Goal: Transaction & Acquisition: Register for event/course

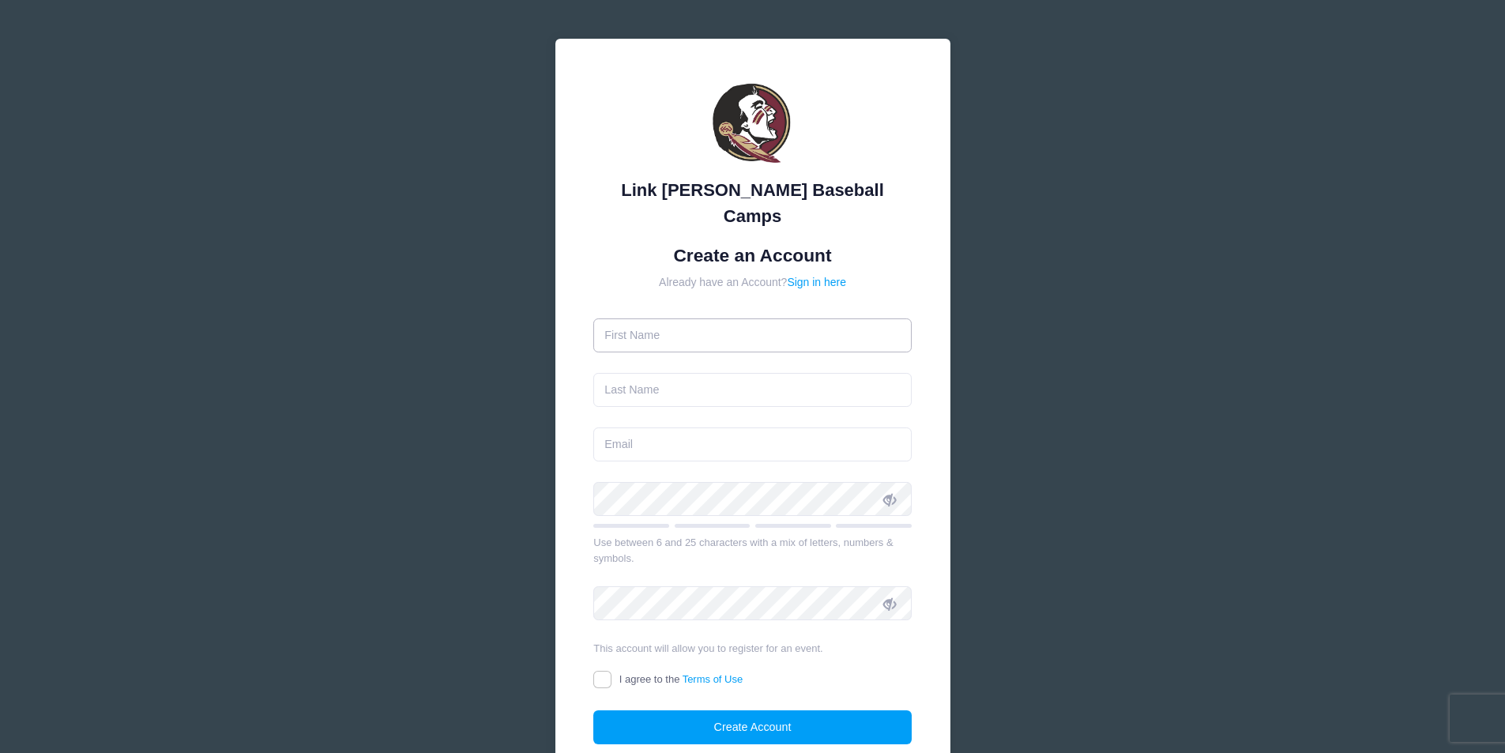
click at [765, 318] on input "text" at bounding box center [752, 335] width 318 height 34
type input "[PERSON_NAME]"
type input "Calton"
type input "jacalton5@gmail.com"
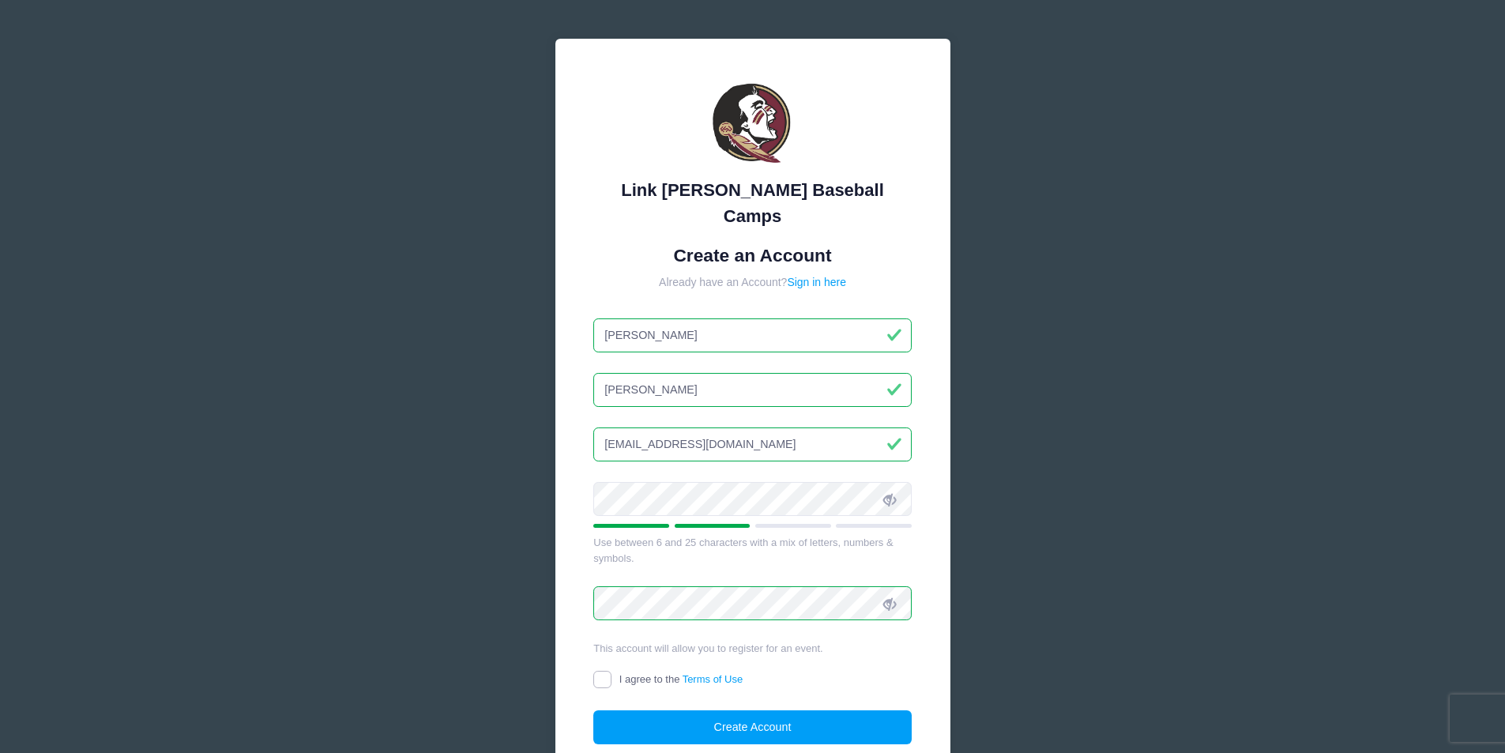
click at [595, 671] on input "I agree to the Terms of Use" at bounding box center [602, 680] width 18 height 18
checkbox input "true"
click at [755, 710] on button "Create Account" at bounding box center [752, 727] width 318 height 34
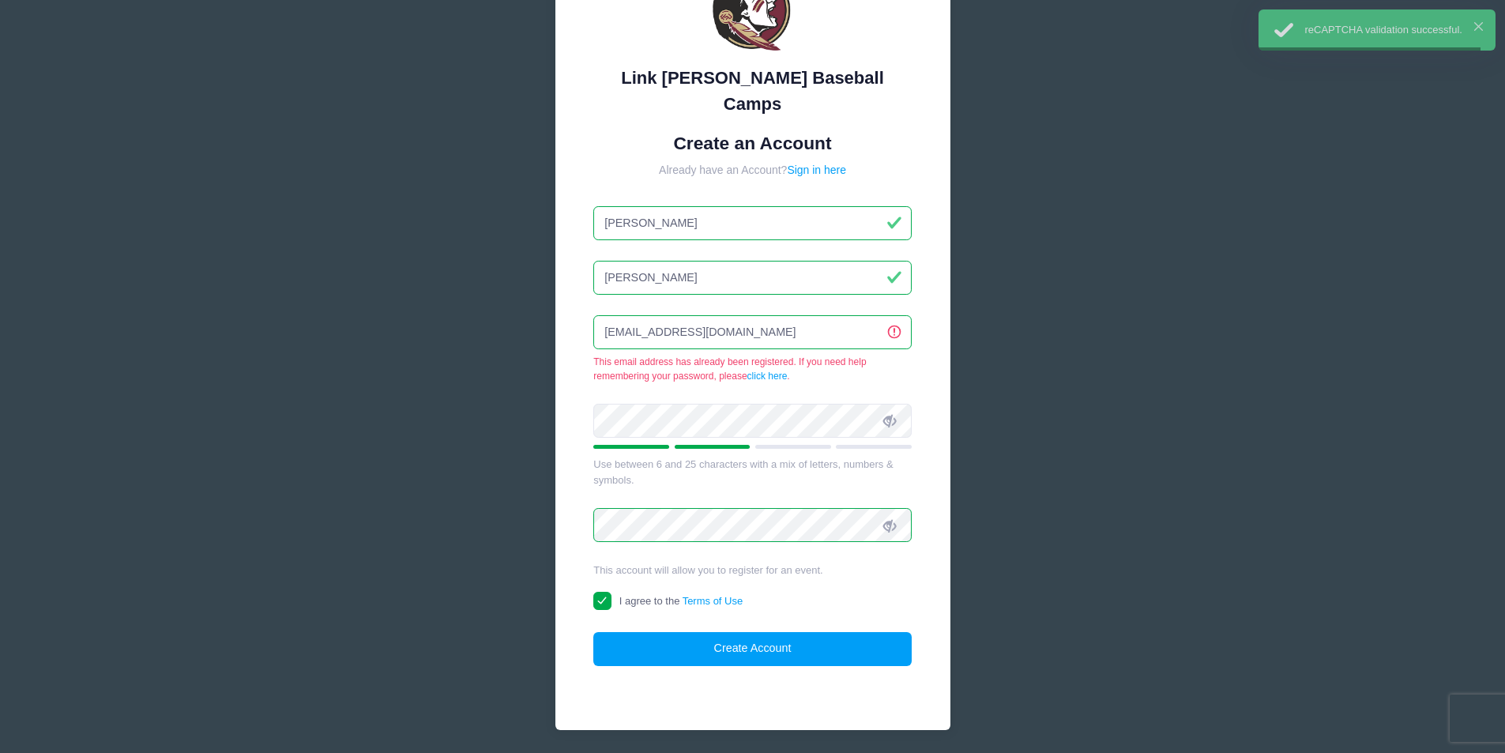
scroll to position [140, 0]
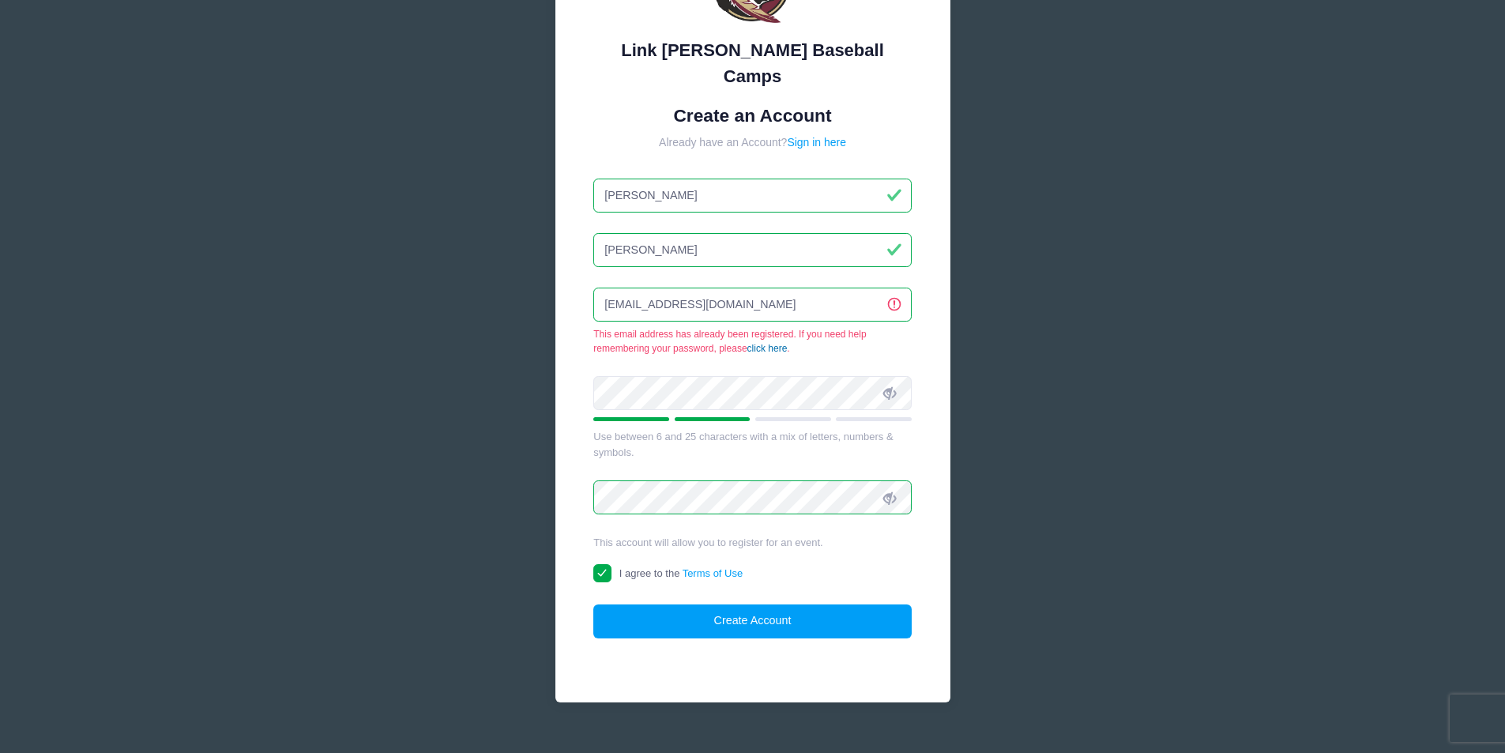
click at [781, 343] on link "click here" at bounding box center [767, 348] width 40 height 11
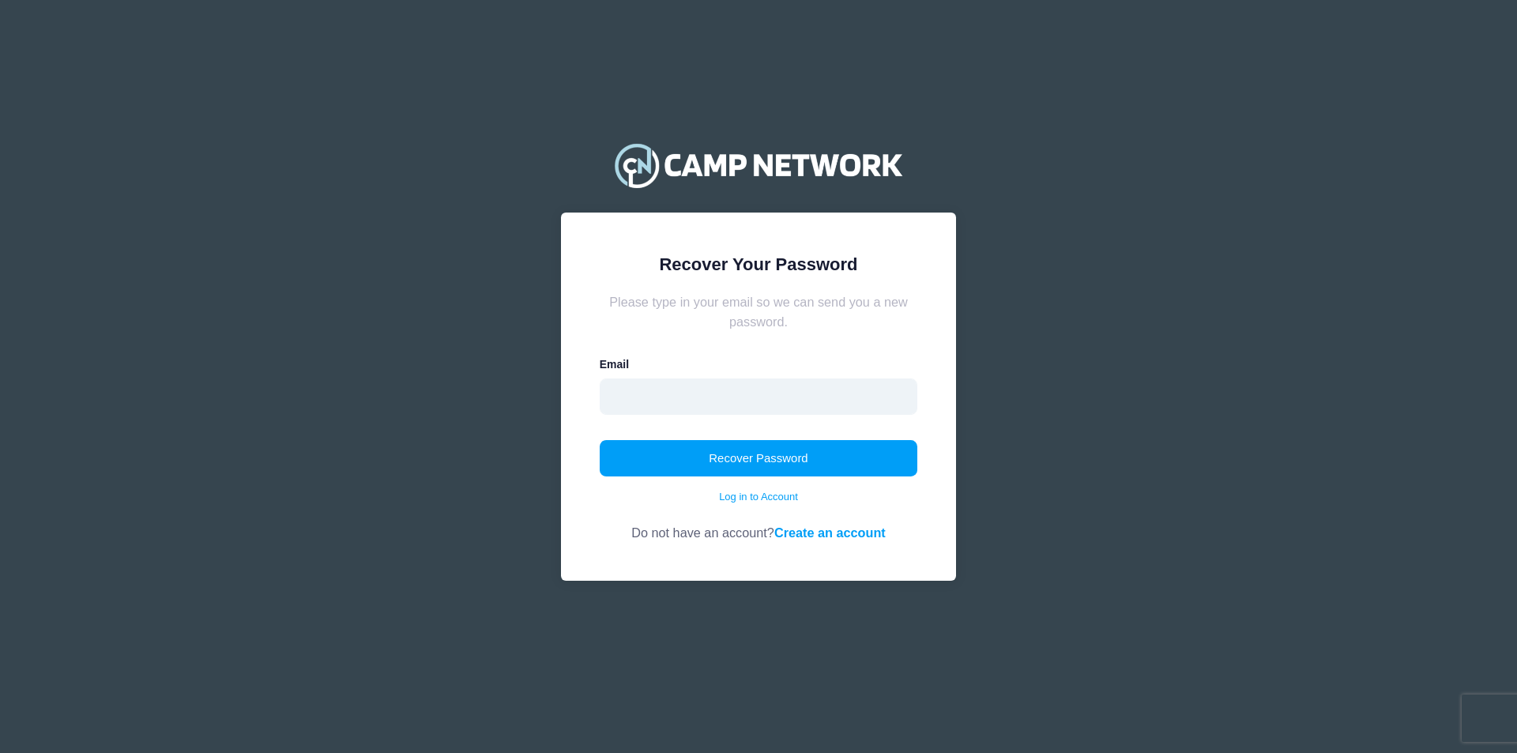
click at [688, 383] on input "email" at bounding box center [759, 396] width 318 height 36
type input "[EMAIL_ADDRESS][DOMAIN_NAME]"
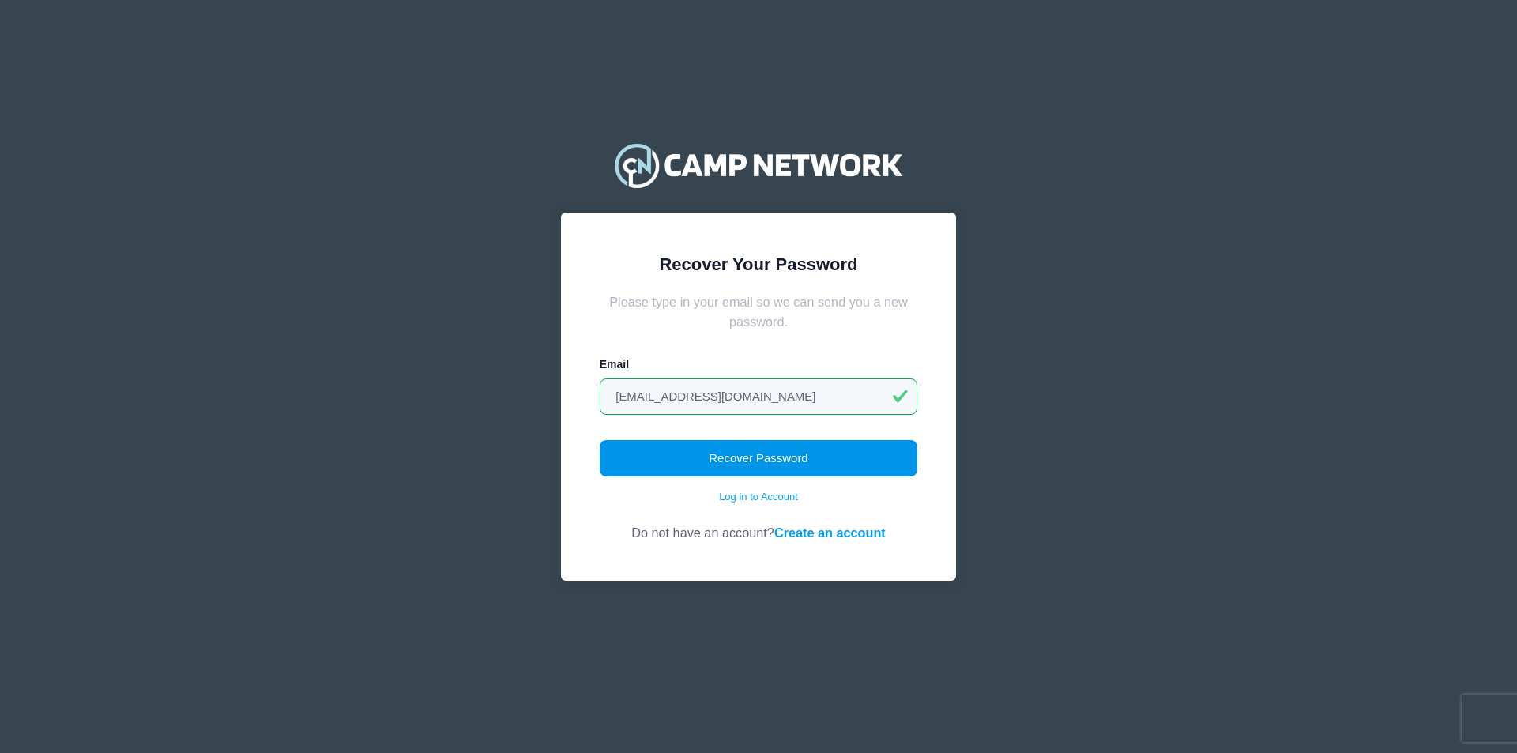
click at [747, 465] on button "Recover Password" at bounding box center [759, 458] width 318 height 36
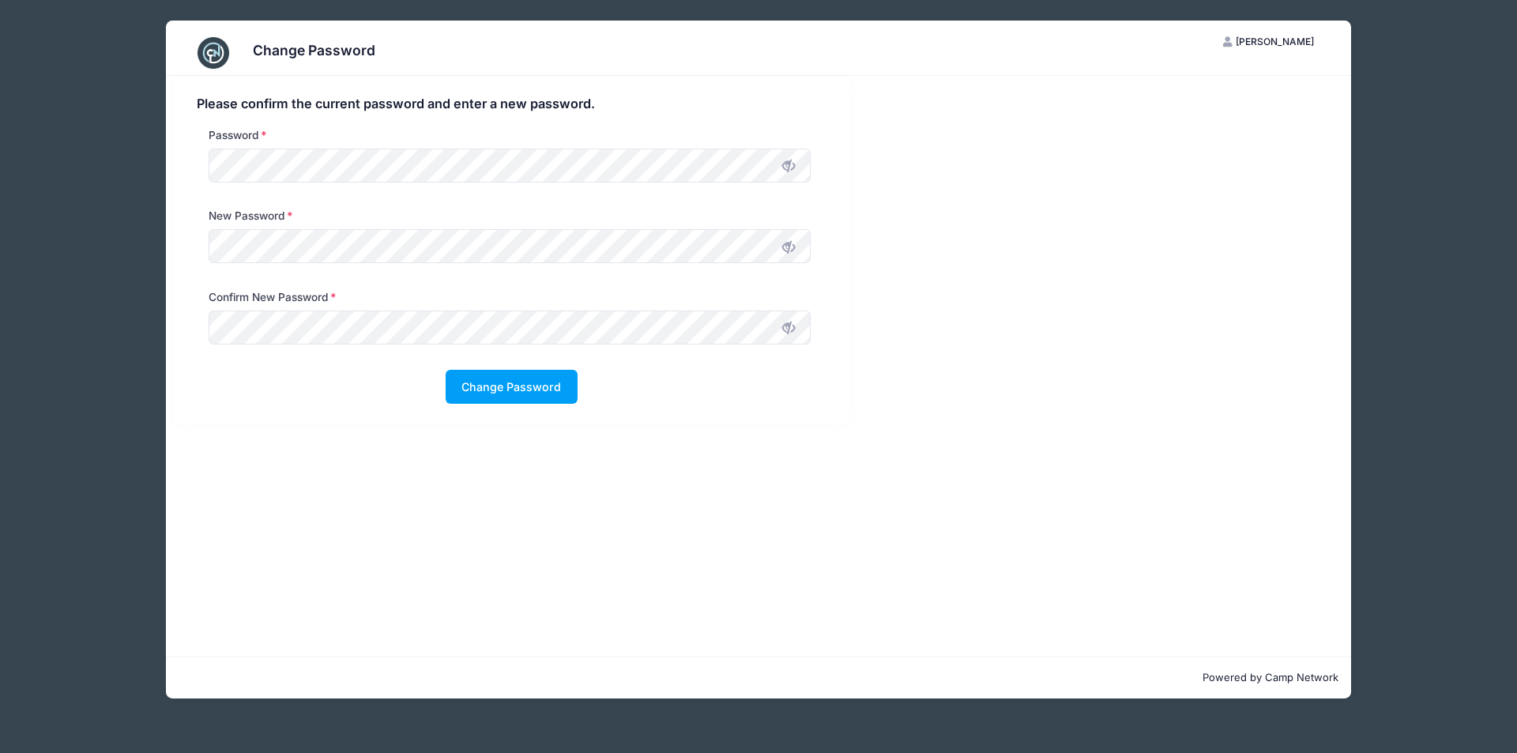
click at [792, 168] on icon at bounding box center [788, 166] width 13 height 13
click at [548, 378] on button "Change Password" at bounding box center [512, 387] width 132 height 34
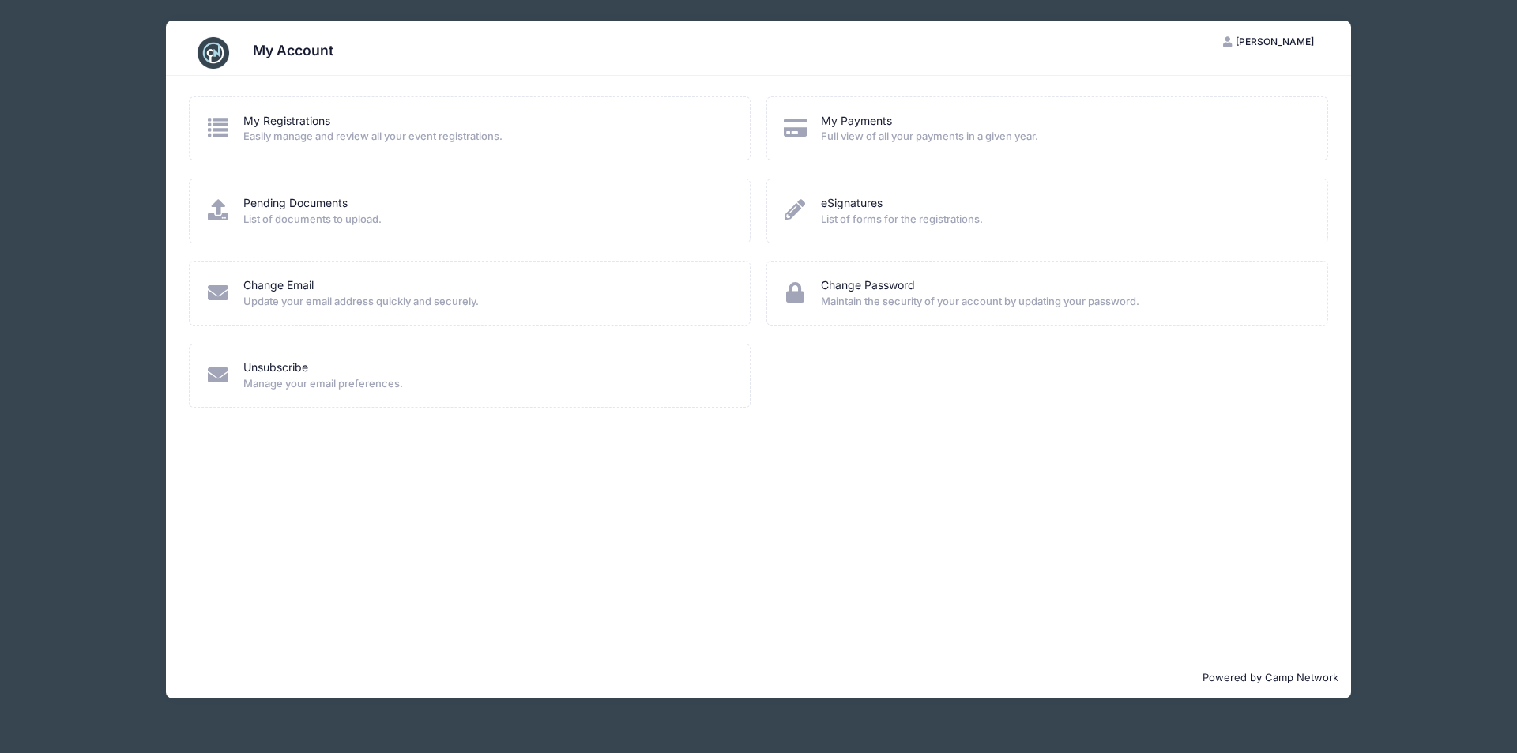
click at [332, 114] on div "My Registrations" at bounding box center [486, 121] width 486 height 17
click at [303, 115] on link "My Registrations" at bounding box center [286, 121] width 87 height 17
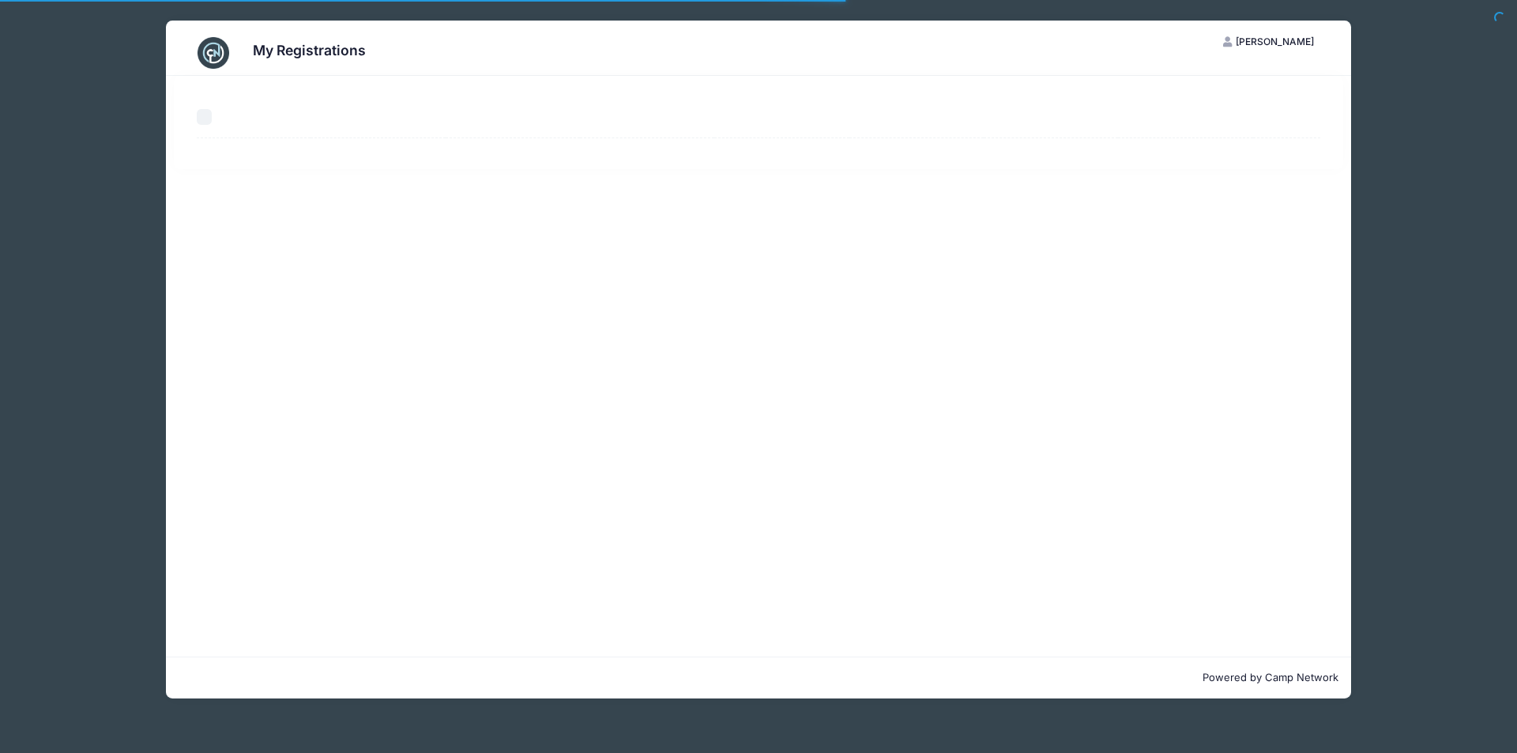
select select "50"
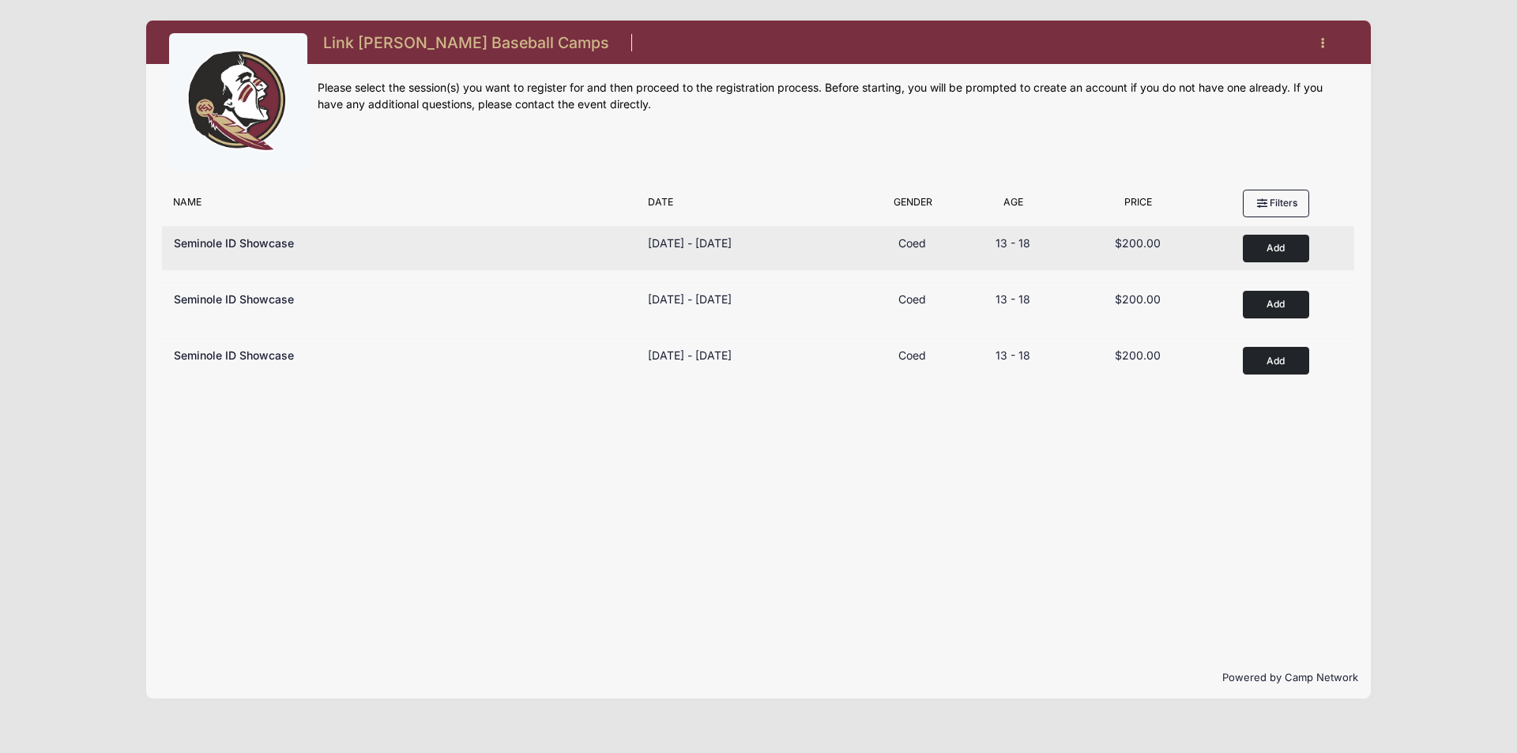
click at [1273, 246] on button "Add to Cart" at bounding box center [1276, 249] width 66 height 28
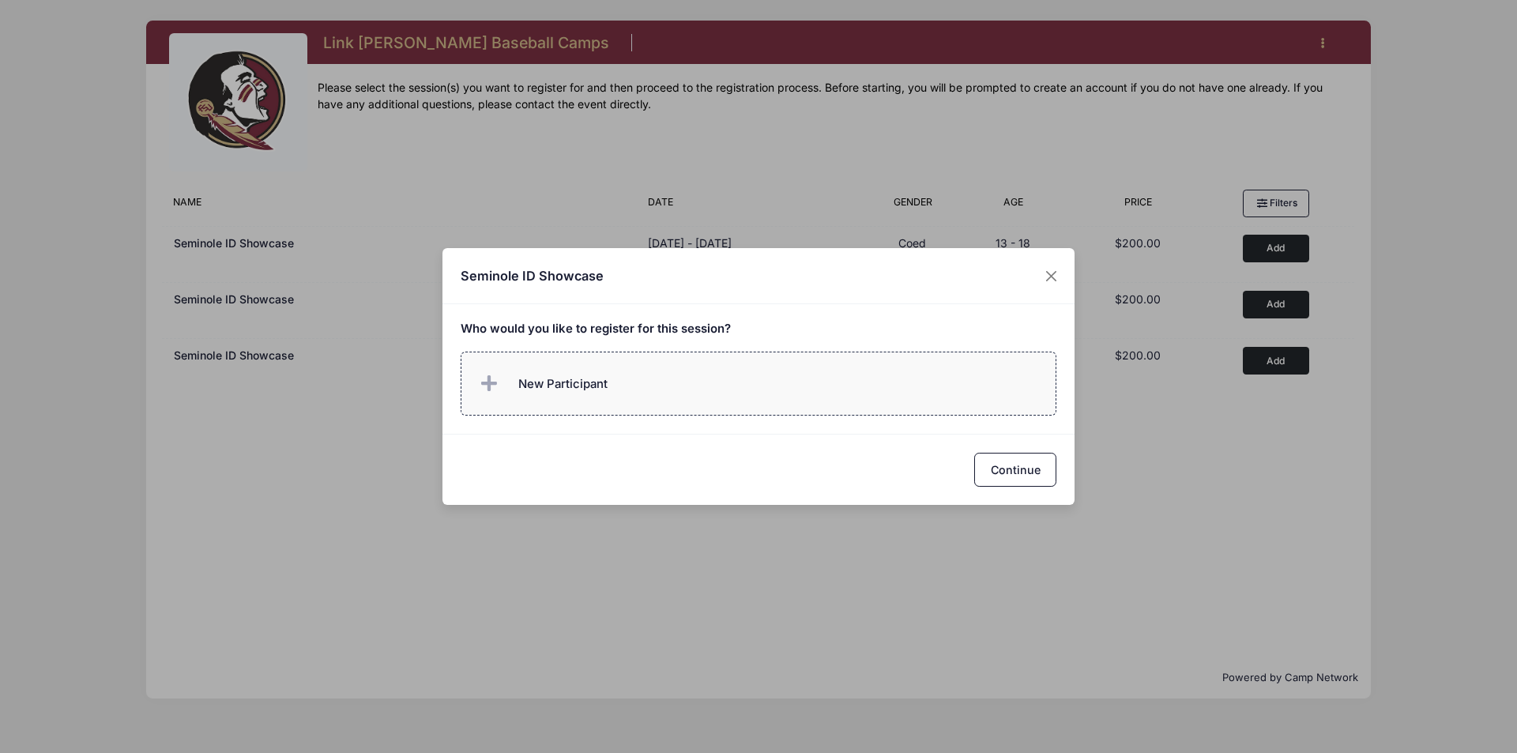
click at [738, 396] on label "New Participant" at bounding box center [759, 384] width 597 height 64
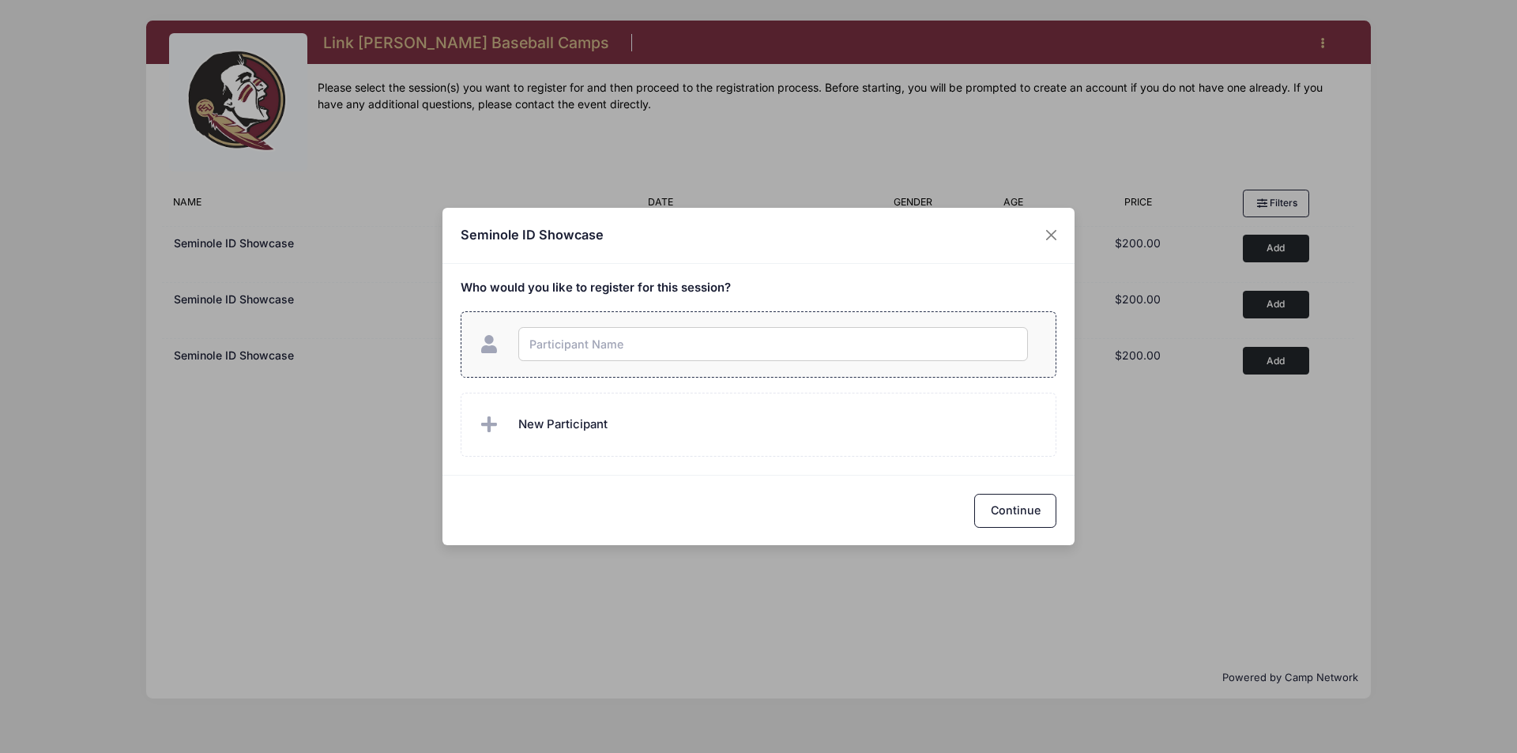
click at [737, 348] on input "text" at bounding box center [773, 344] width 510 height 34
type input "[PERSON_NAME]"
checkbox input "true"
click at [991, 506] on button "Continue" at bounding box center [1015, 511] width 82 height 34
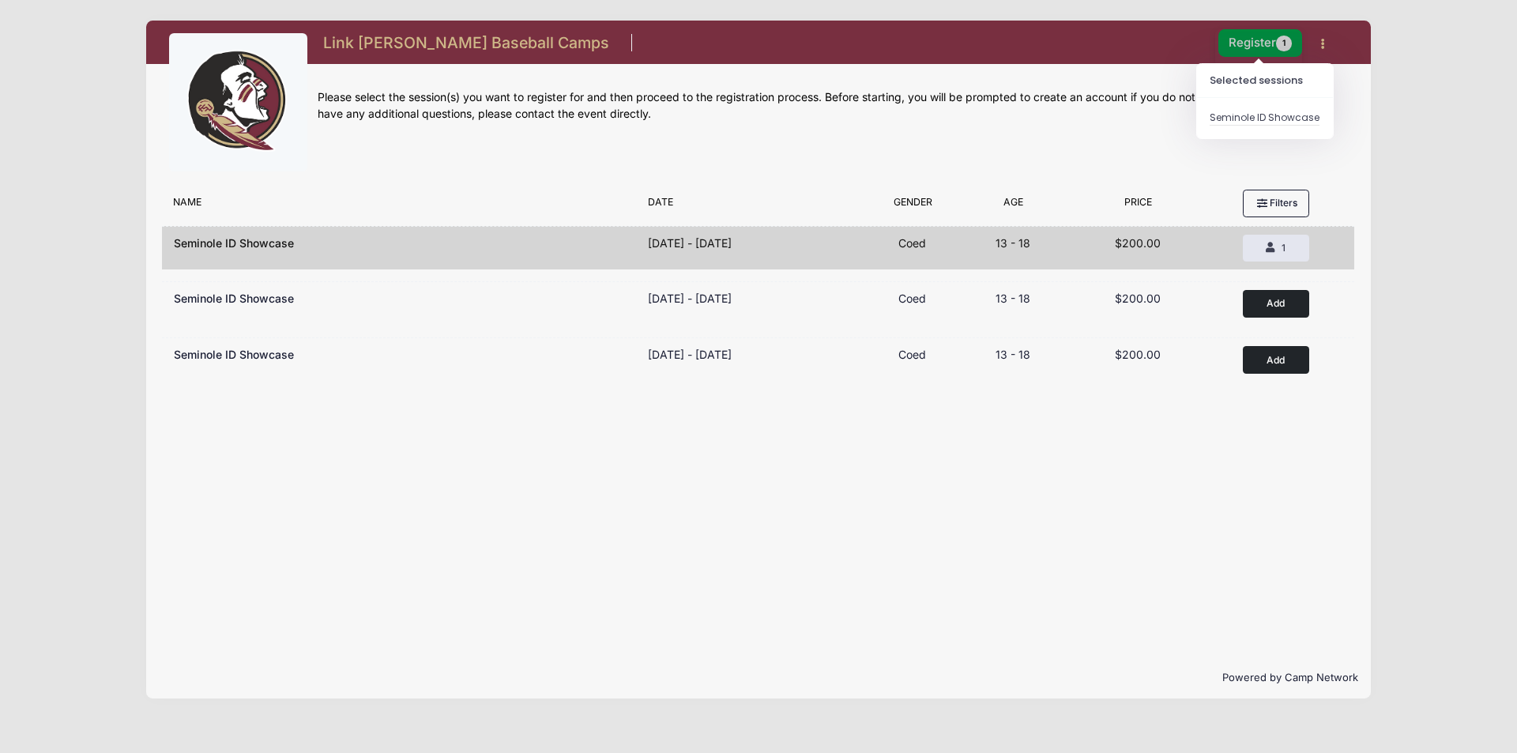
click at [1252, 43] on button "Register 1" at bounding box center [1260, 43] width 84 height 28
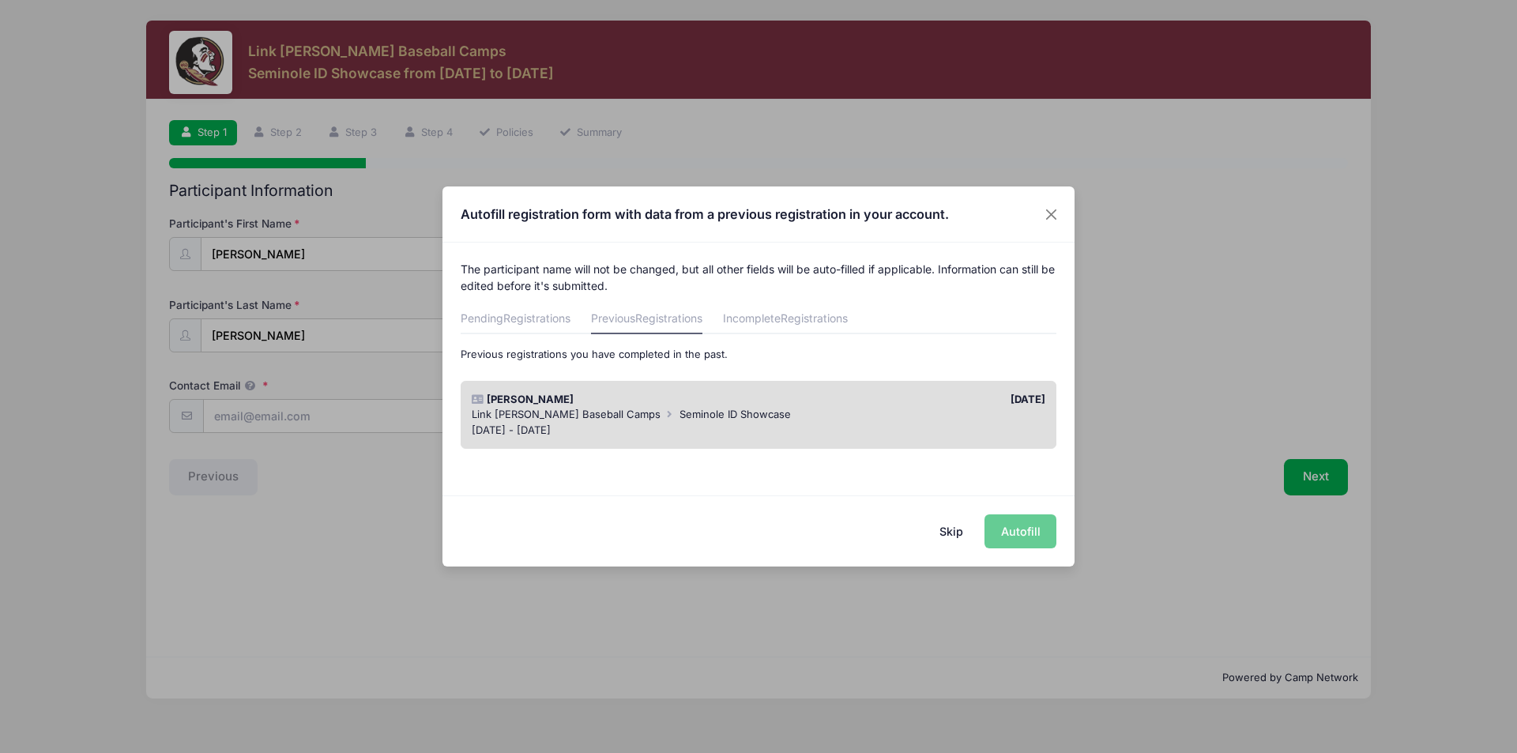
click at [679, 416] on span "Seminole ID Showcase" at bounding box center [734, 414] width 111 height 13
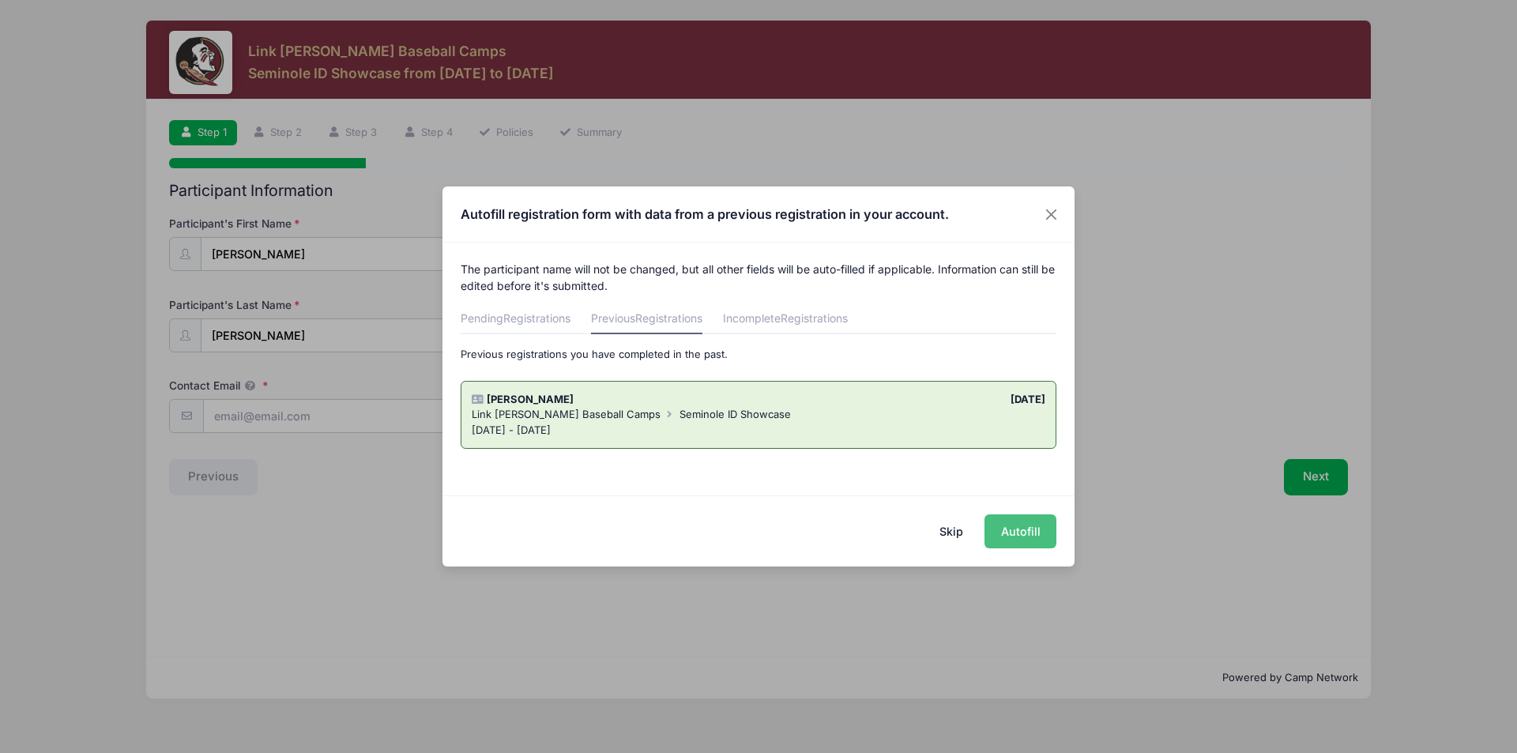
click at [1011, 528] on button "Autofill" at bounding box center [1020, 531] width 72 height 34
type input "jacalton5@gmail.com"
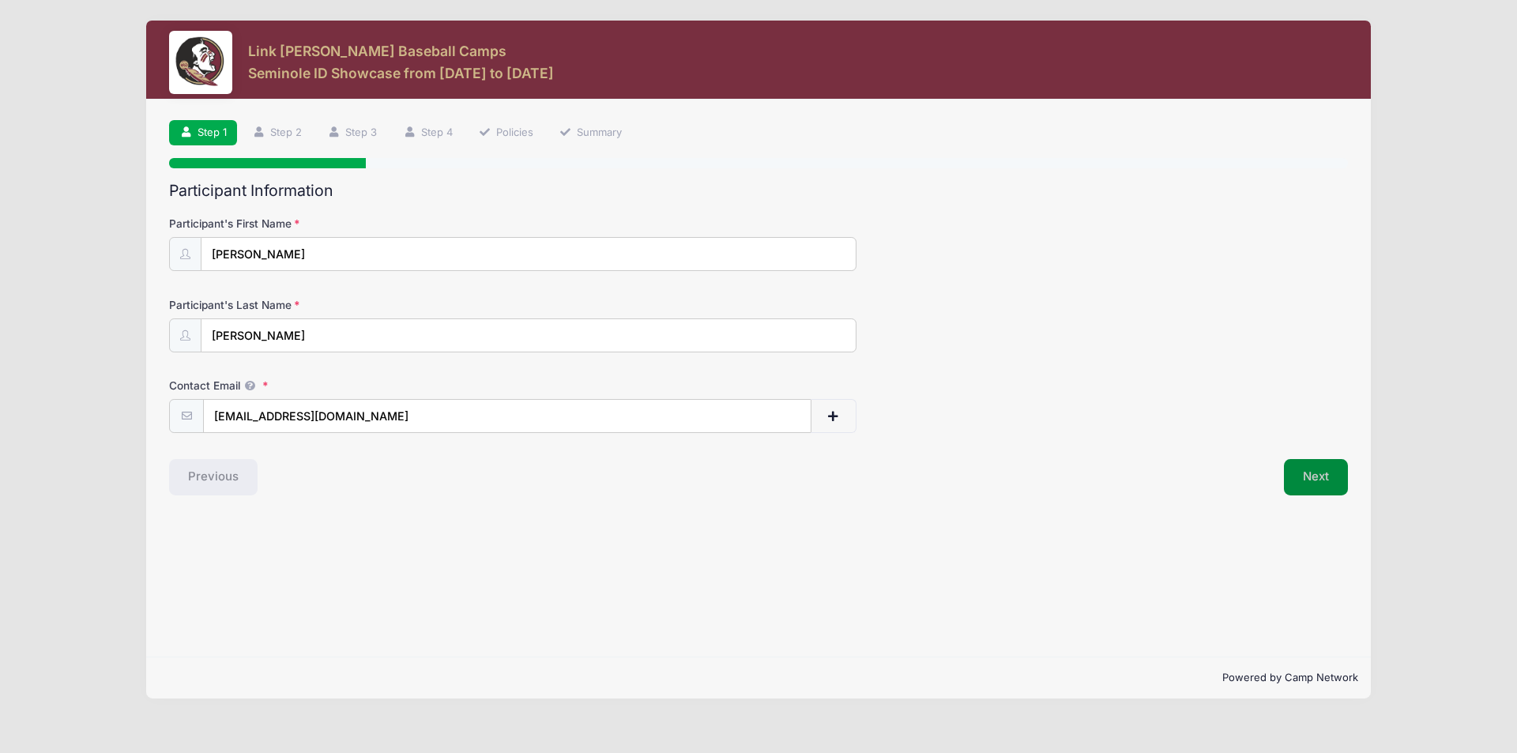
click at [1306, 476] on button "Next" at bounding box center [1316, 477] width 64 height 36
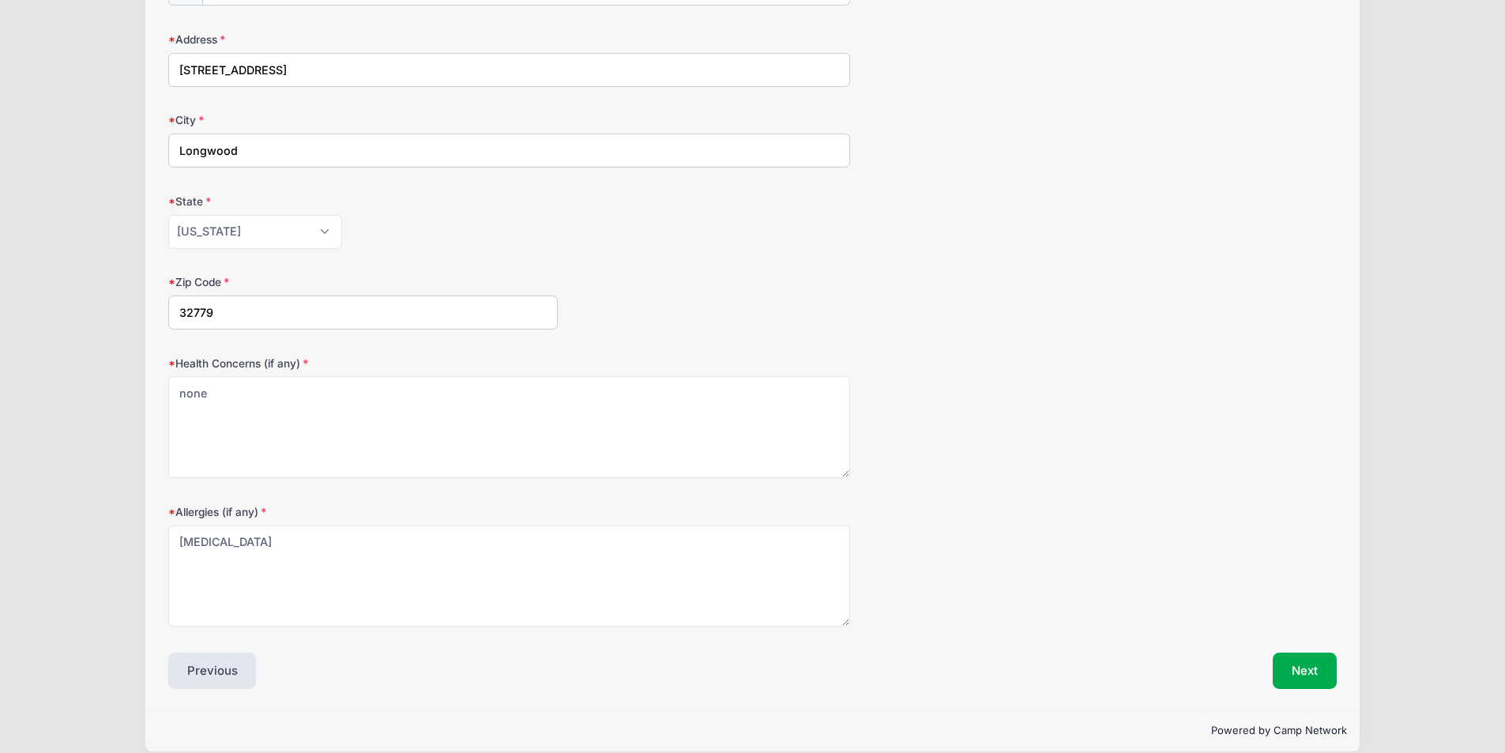
scroll to position [284, 0]
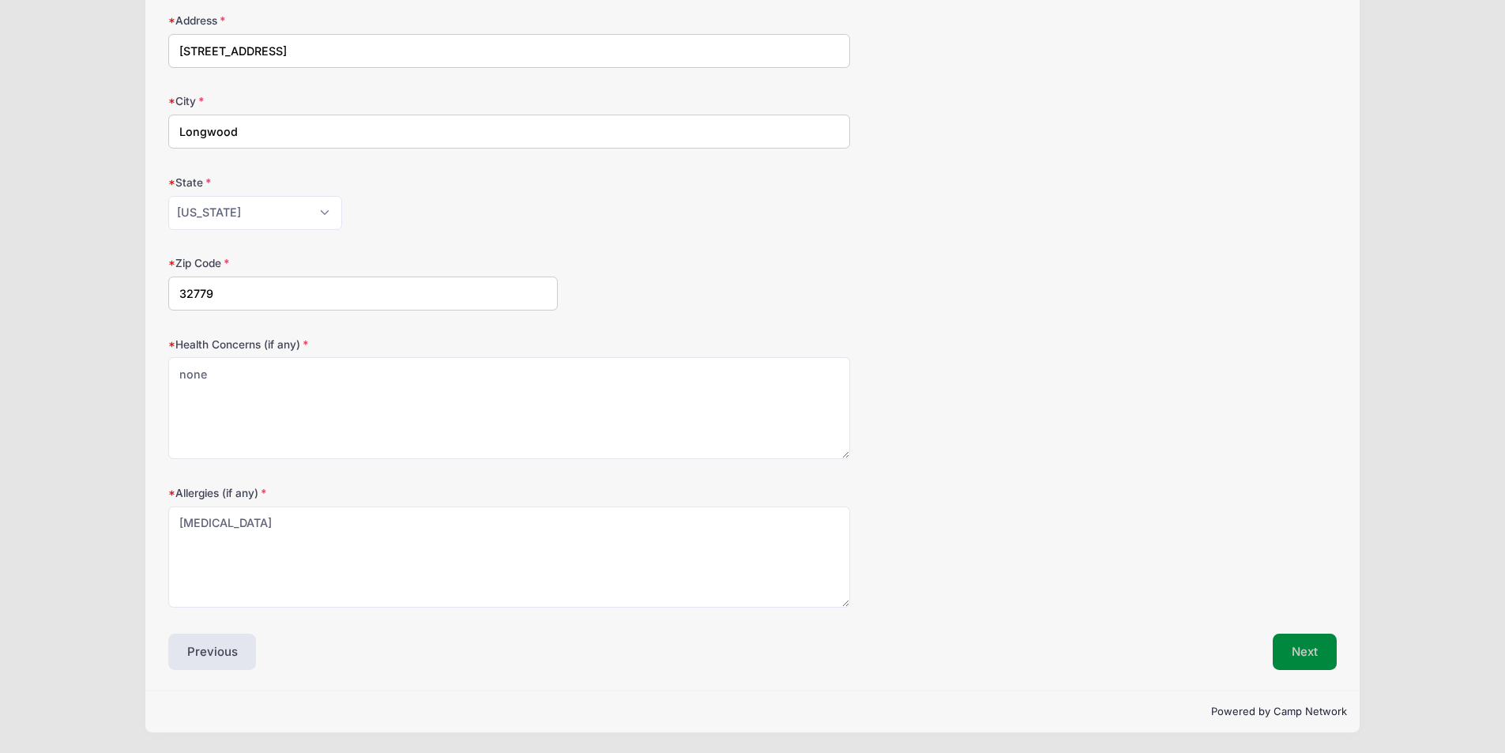
click at [1304, 654] on button "Next" at bounding box center [1305, 652] width 64 height 36
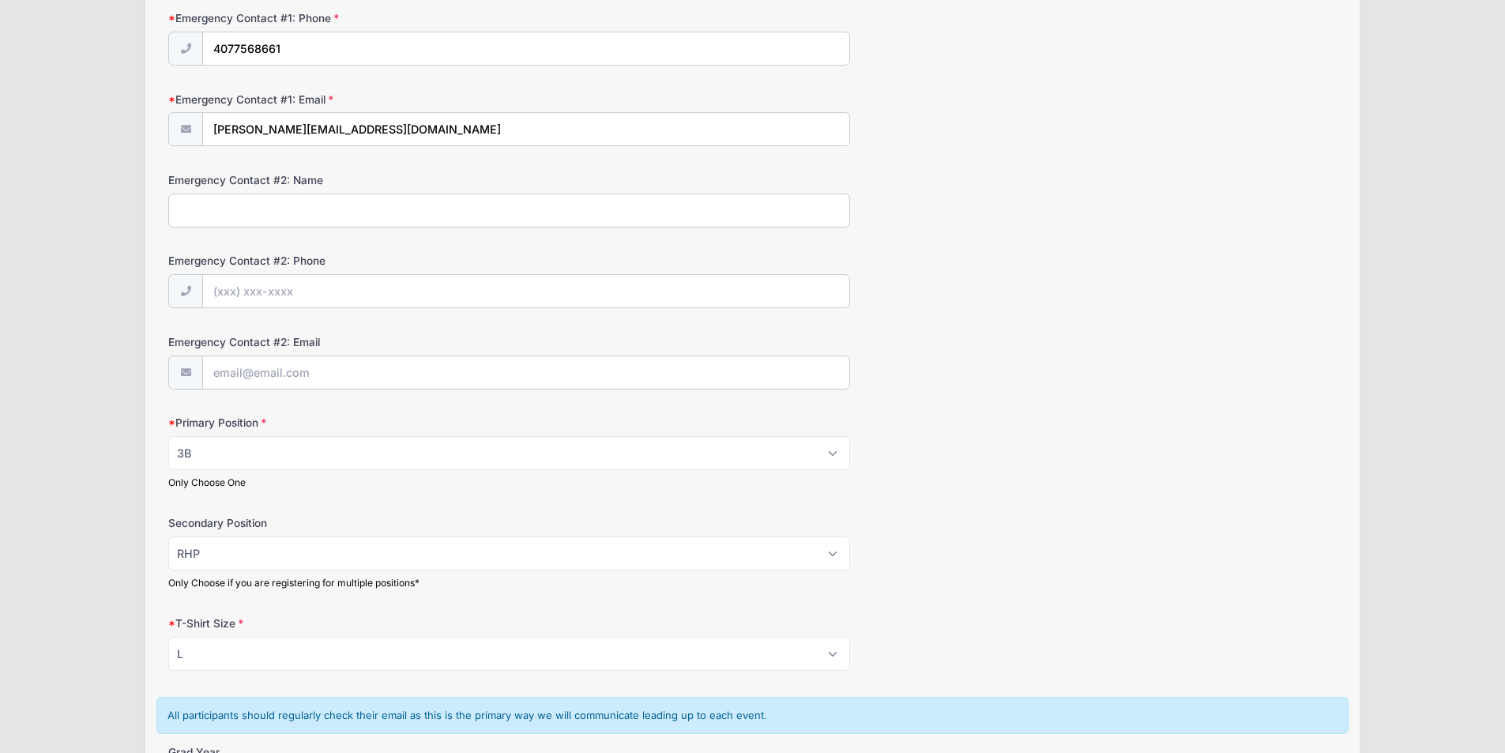
scroll to position [538, 0]
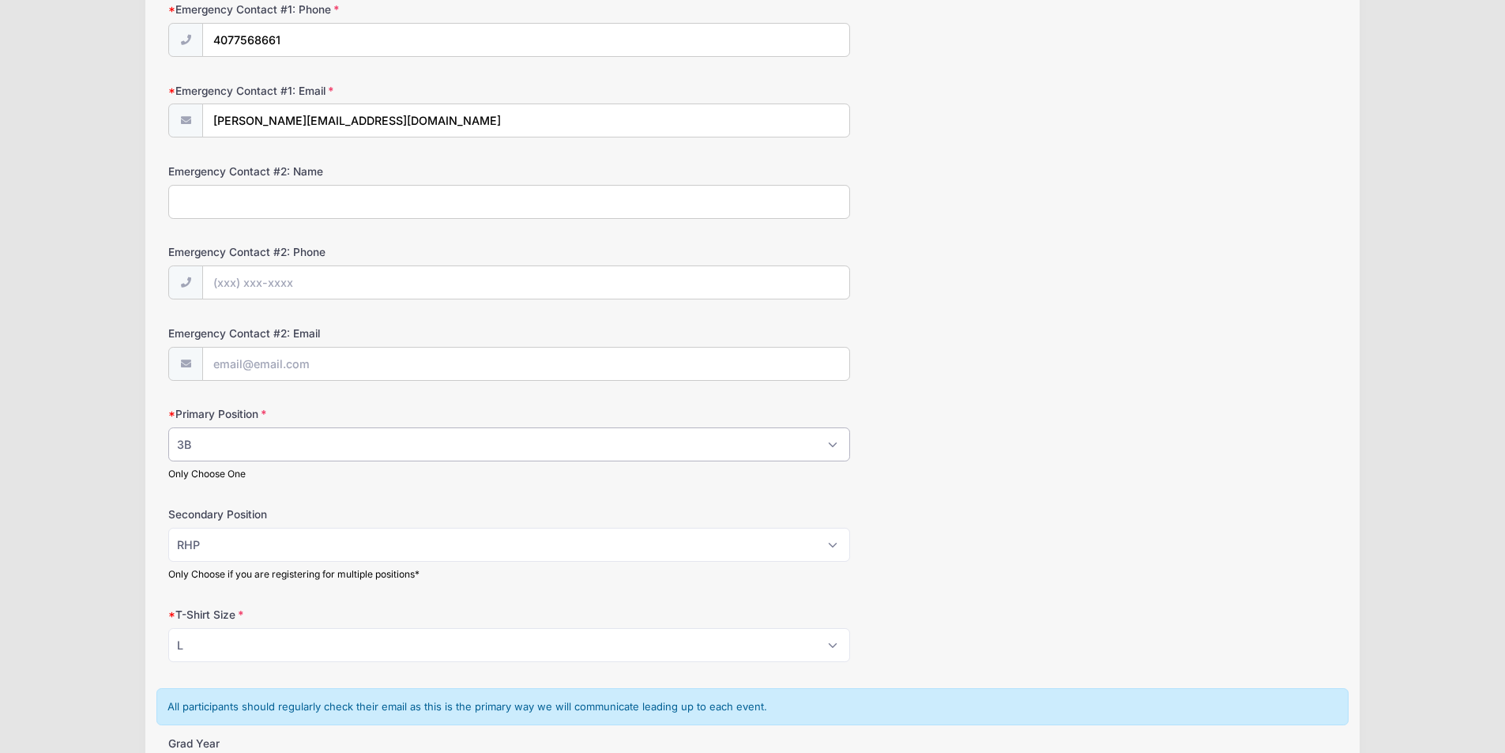
click at [831, 444] on select "Please Select RHP LHP C 1B 2B 3B SS OF" at bounding box center [509, 444] width 682 height 34
select select "1B"
click at [168, 427] on select "Please Select RHP LHP C 1B 2B 3B SS OF" at bounding box center [509, 444] width 682 height 34
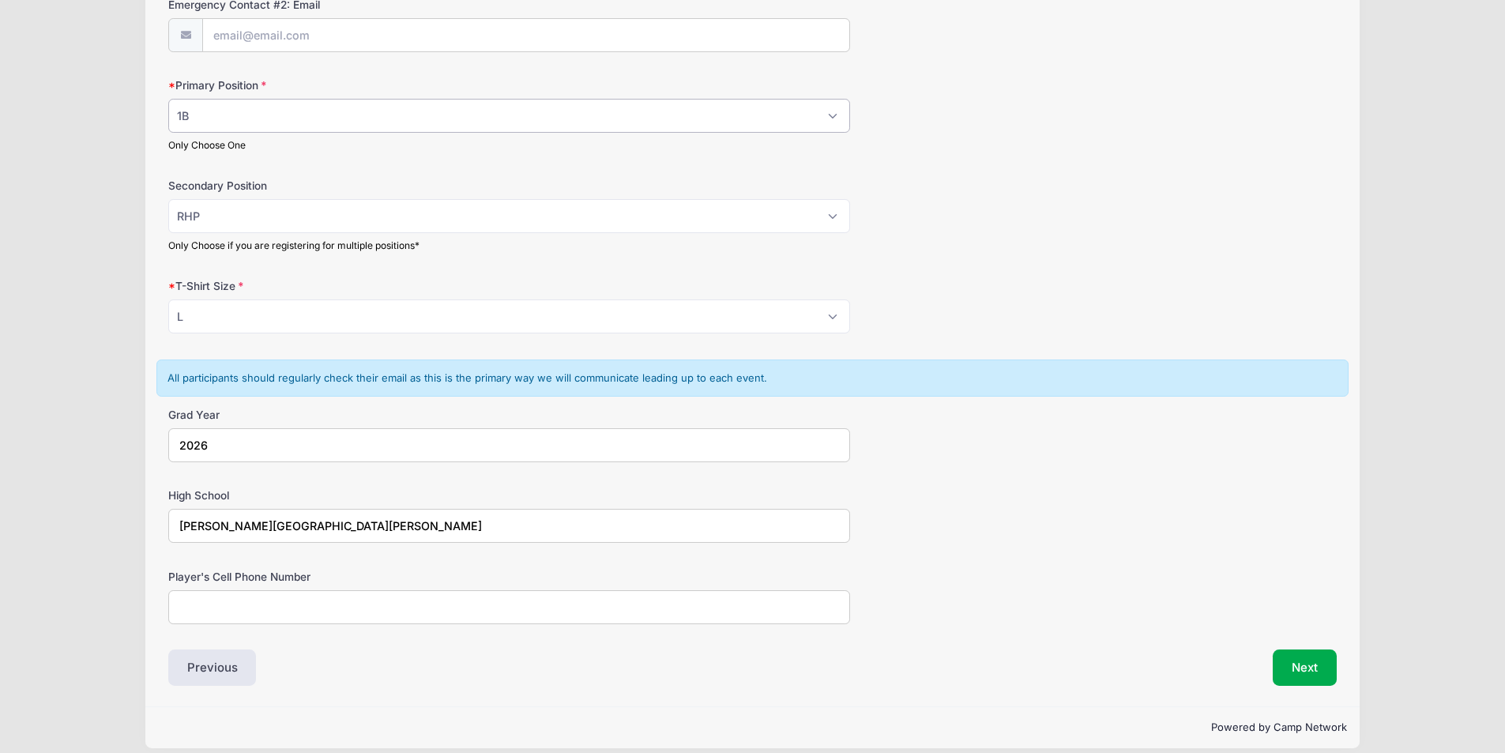
scroll to position [883, 0]
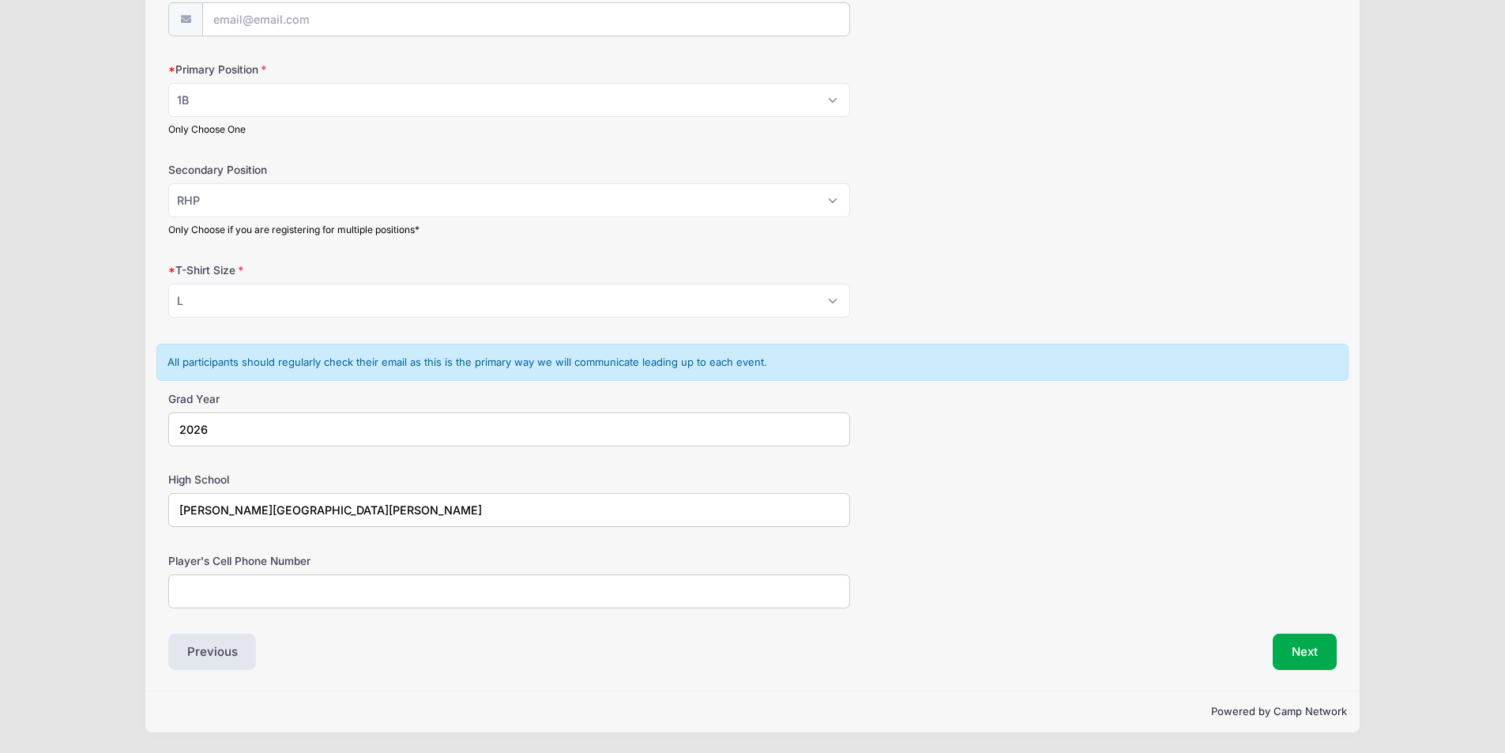
drag, startPoint x: 412, startPoint y: 513, endPoint x: 317, endPoint y: 521, distance: 96.0
click at [407, 514] on input "Bishop Moore Catholic High School" at bounding box center [509, 510] width 682 height 34
drag, startPoint x: 317, startPoint y: 521, endPoint x: 55, endPoint y: 515, distance: 261.6
click at [226, 521] on input "Bishop Moore Catholic High School" at bounding box center [509, 510] width 682 height 34
drag, startPoint x: 55, startPoint y: 515, endPoint x: 42, endPoint y: 514, distance: 13.5
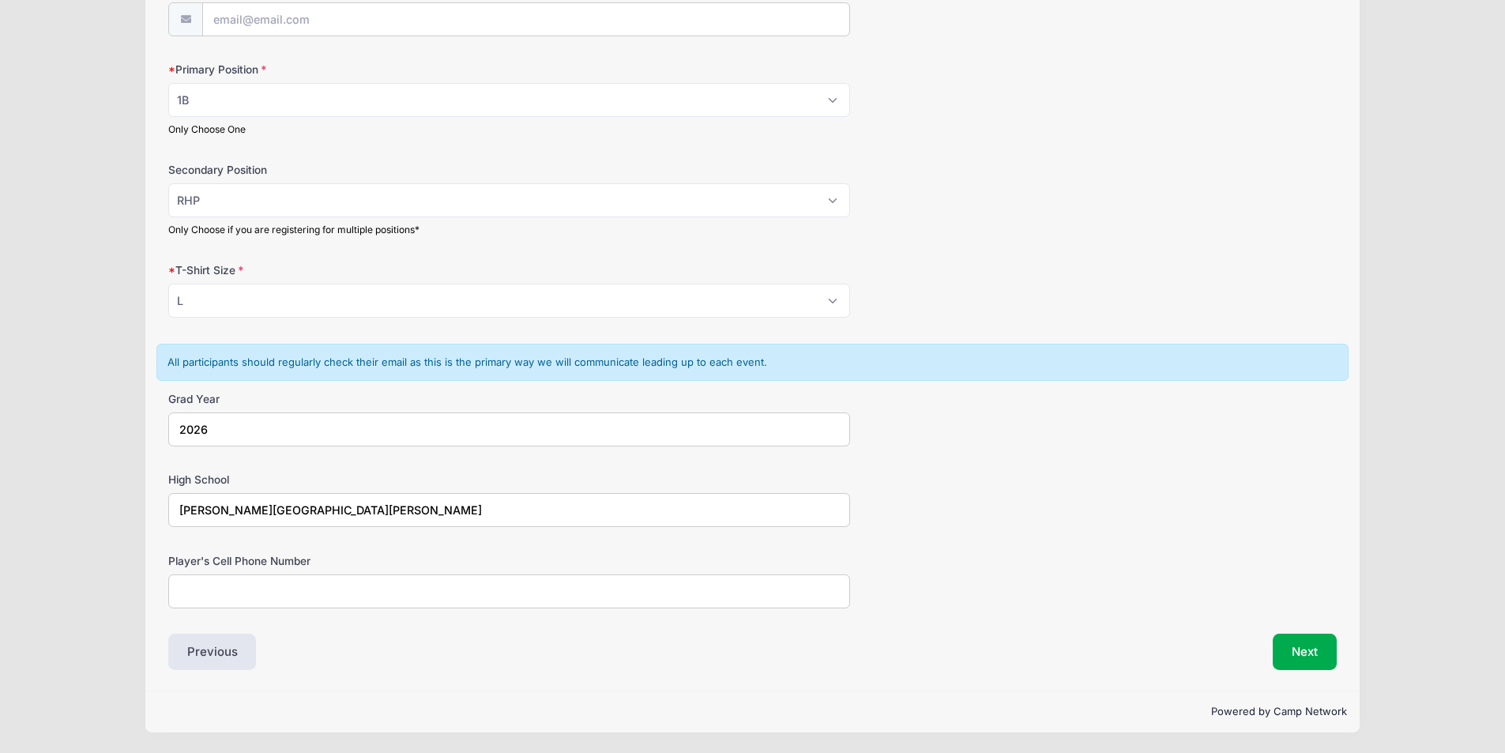
drag, startPoint x: 399, startPoint y: 514, endPoint x: 169, endPoint y: 525, distance: 230.2
click at [169, 525] on input "Bishop Moore Catholic High School" at bounding box center [509, 510] width 682 height 34
type input "Mount Dora Christian Academy"
type input "407-335-7920"
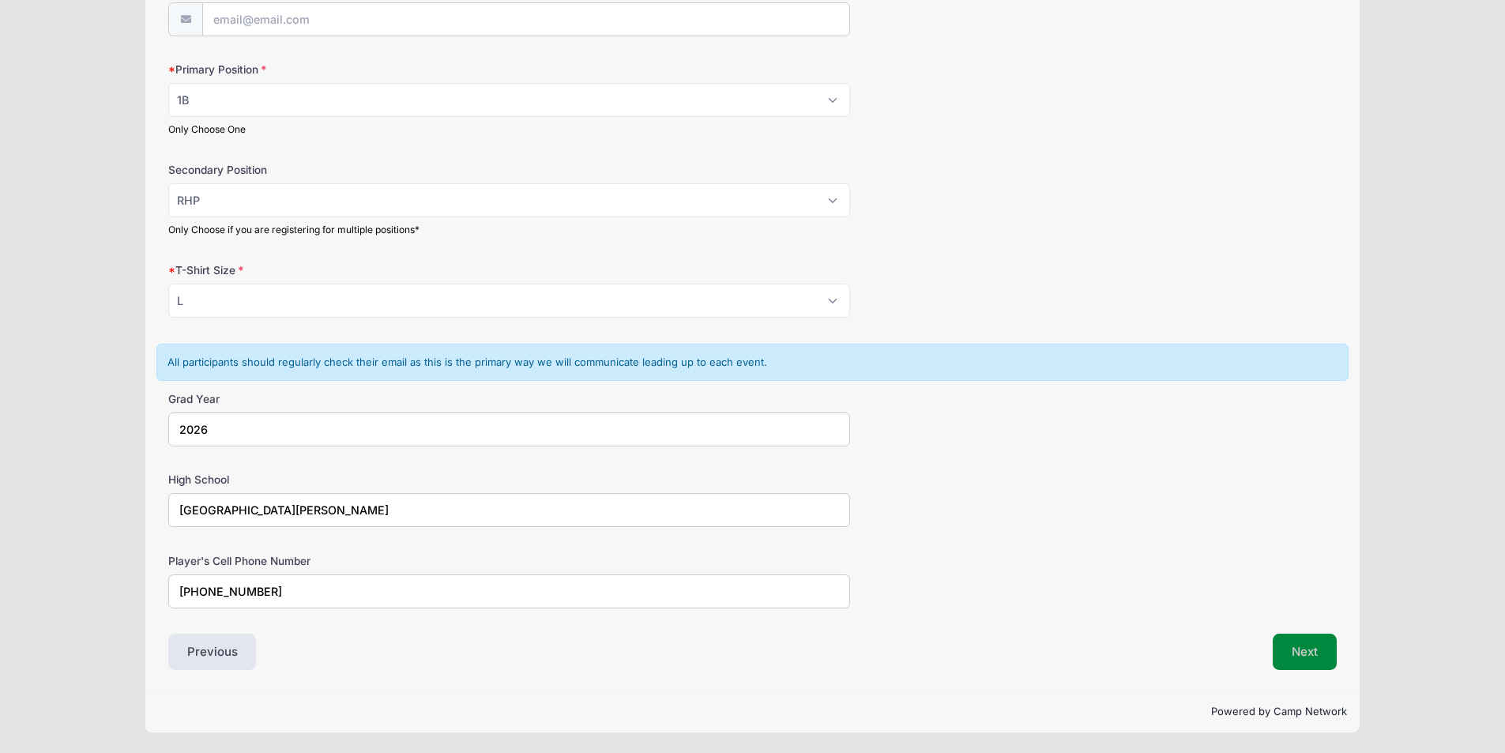
click at [1300, 655] on button "Next" at bounding box center [1305, 652] width 64 height 36
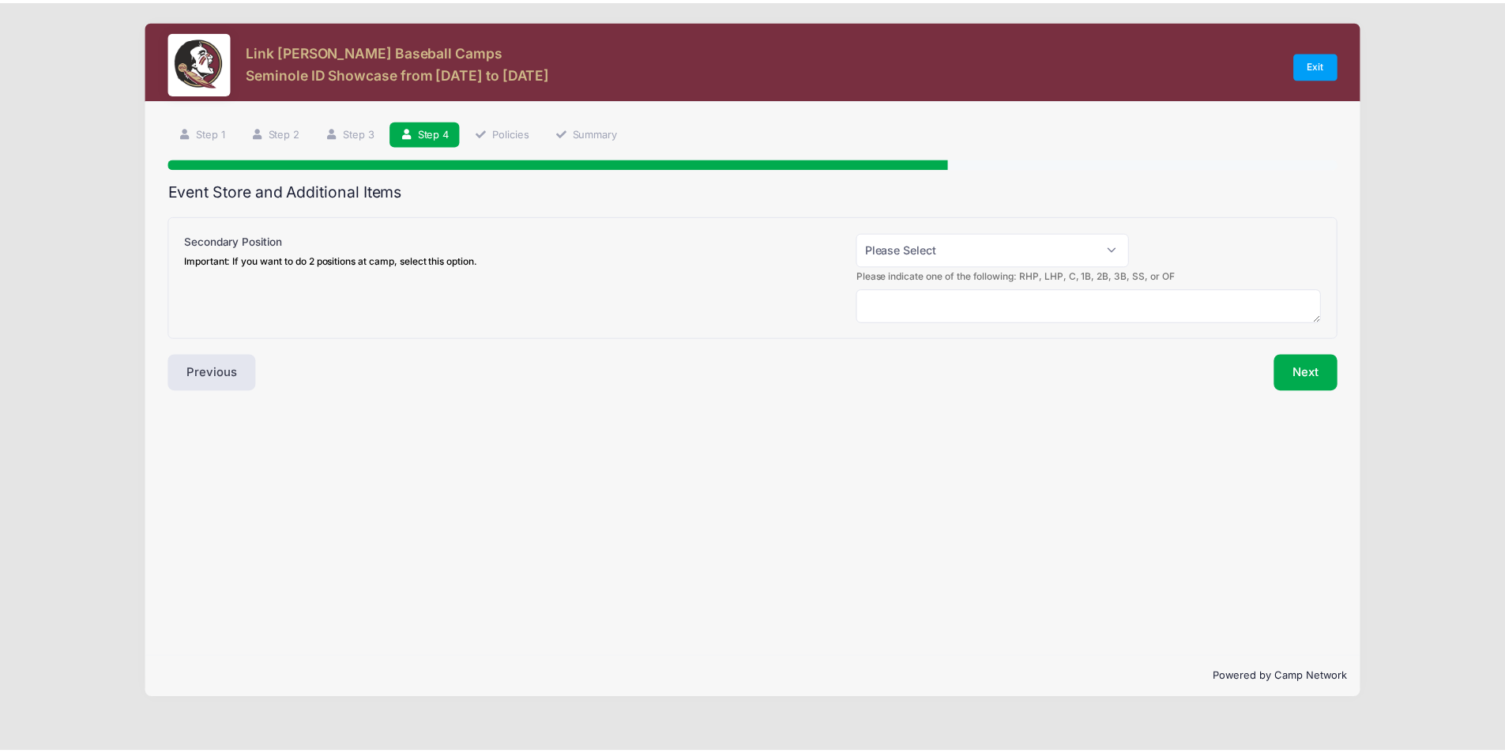
scroll to position [0, 0]
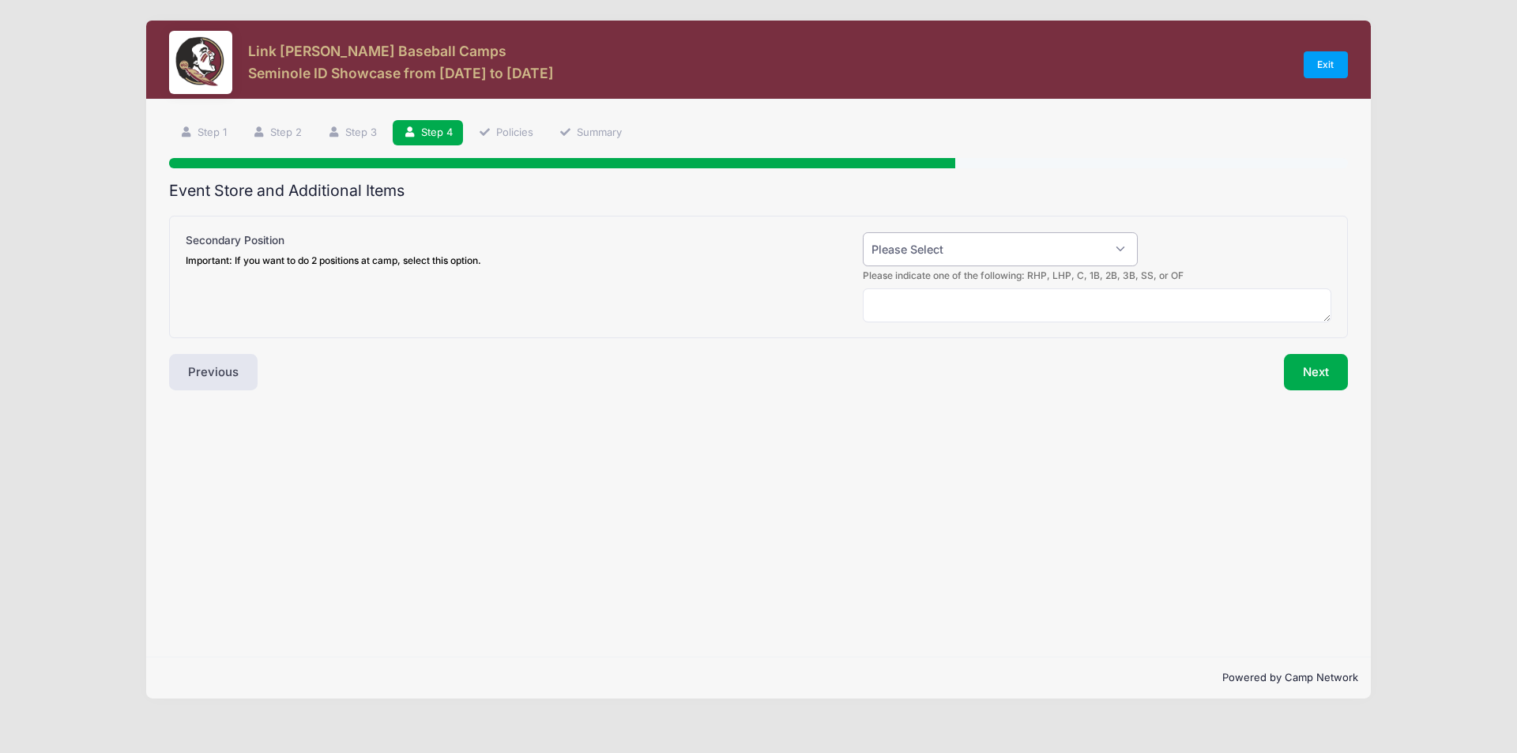
click at [1125, 246] on select "Please Select Yes (+$50.00) No" at bounding box center [1000, 249] width 275 height 34
select select "1"
click at [863, 232] on select "Please Select Yes (+$50.00) No" at bounding box center [1000, 249] width 275 height 34
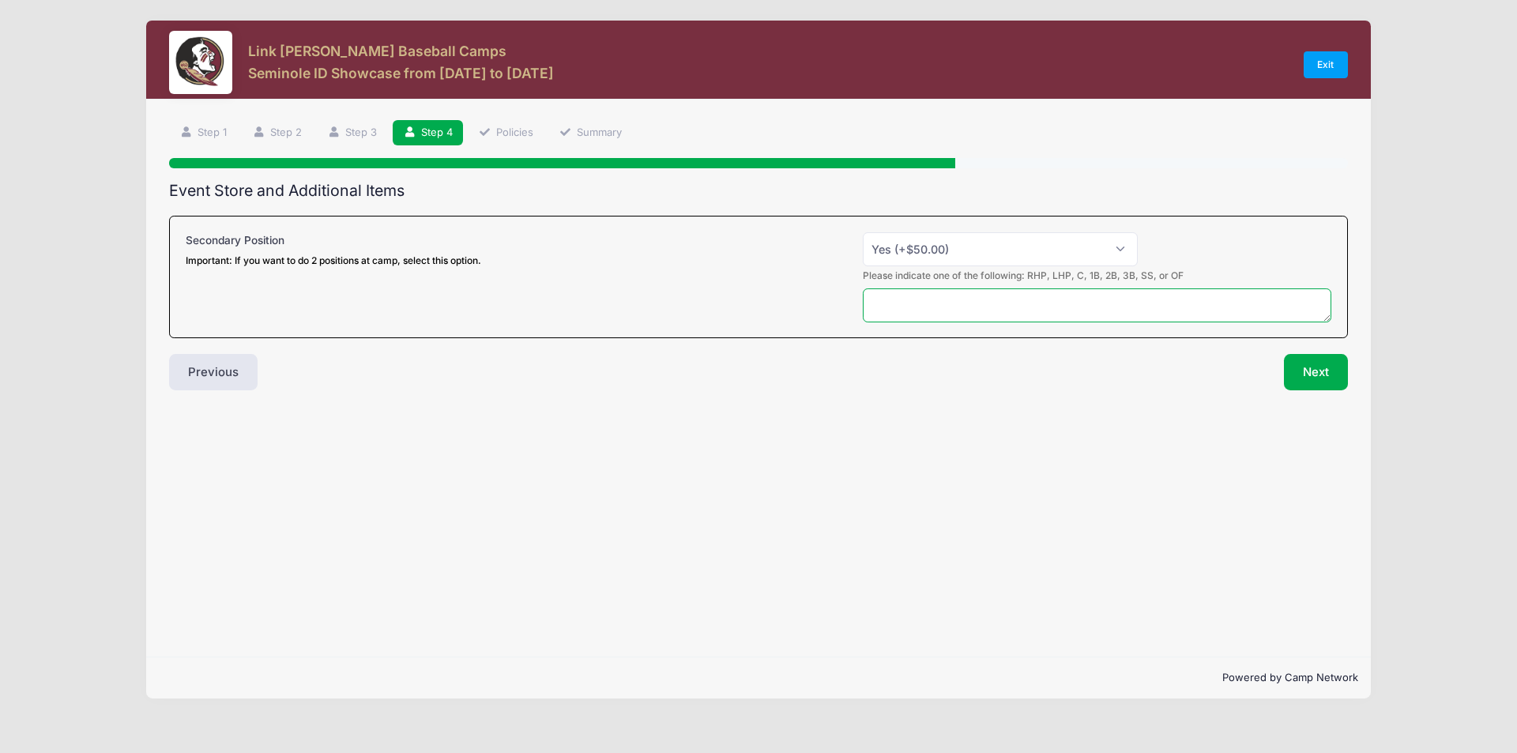
click at [1092, 301] on textarea at bounding box center [1097, 305] width 469 height 34
type textarea "RHP"
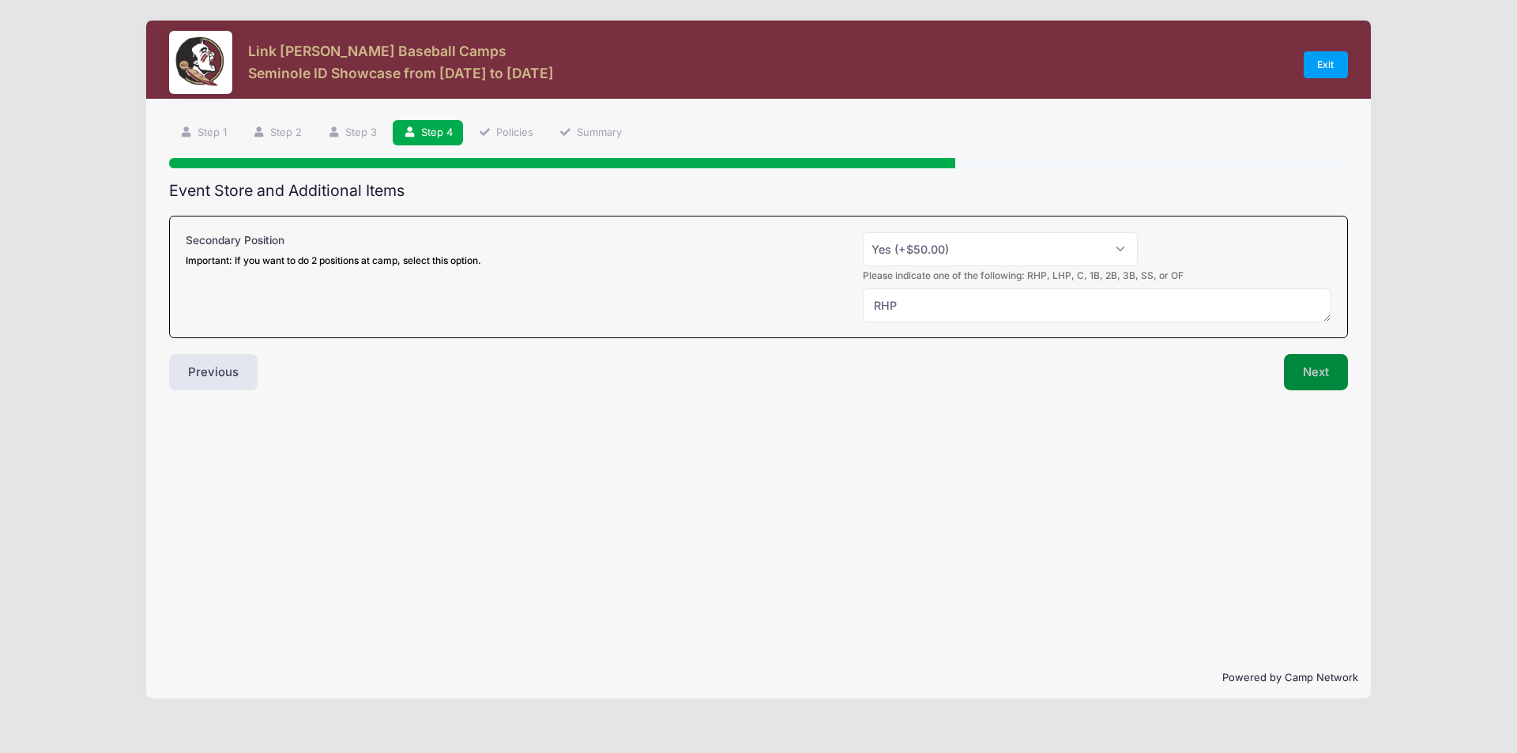
click at [1338, 372] on button "Next" at bounding box center [1316, 372] width 64 height 36
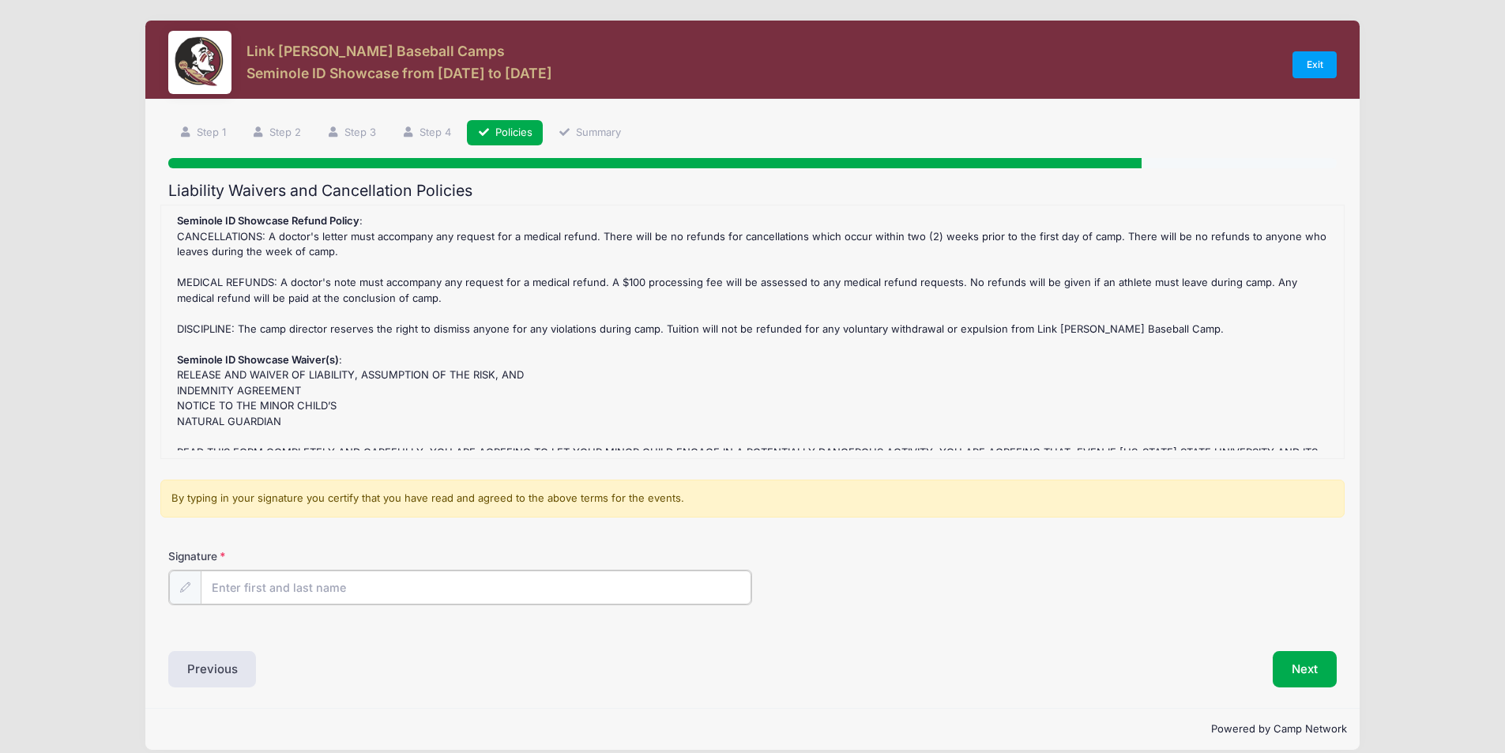
click at [277, 582] on input "Signature" at bounding box center [476, 587] width 551 height 34
type input "Daniel Calton"
click at [1291, 661] on button "Next" at bounding box center [1305, 667] width 64 height 36
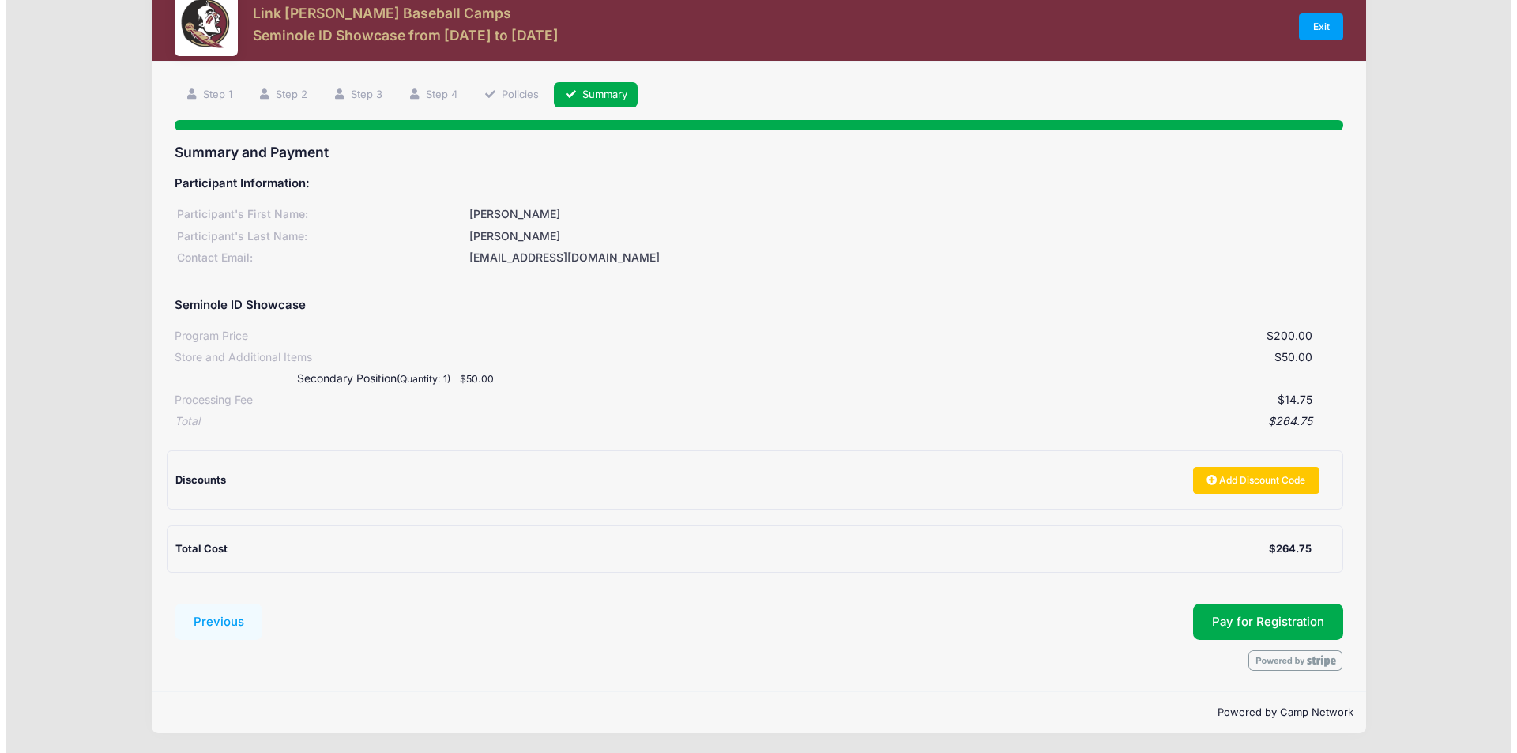
scroll to position [39, 0]
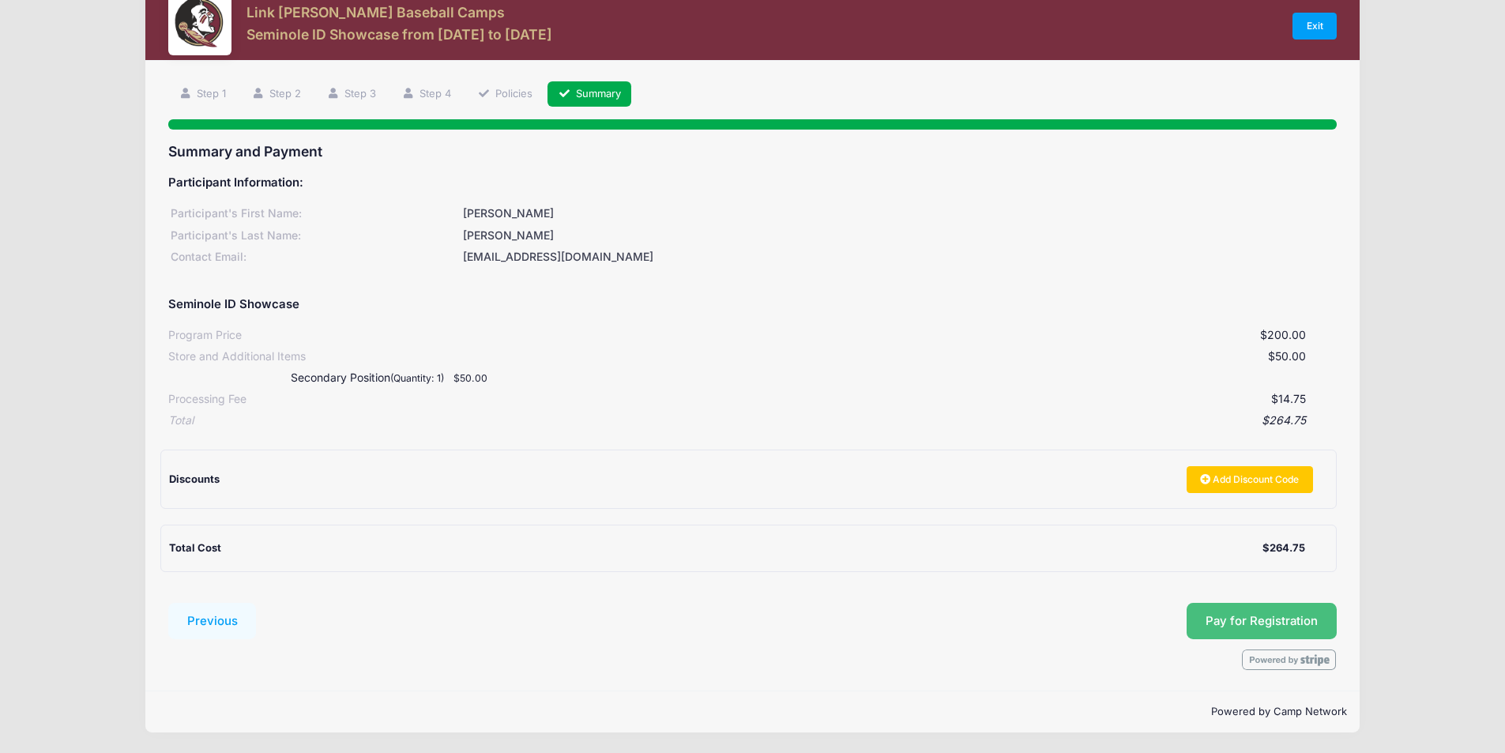
click at [1252, 623] on span "Pay for Registration" at bounding box center [1262, 621] width 112 height 14
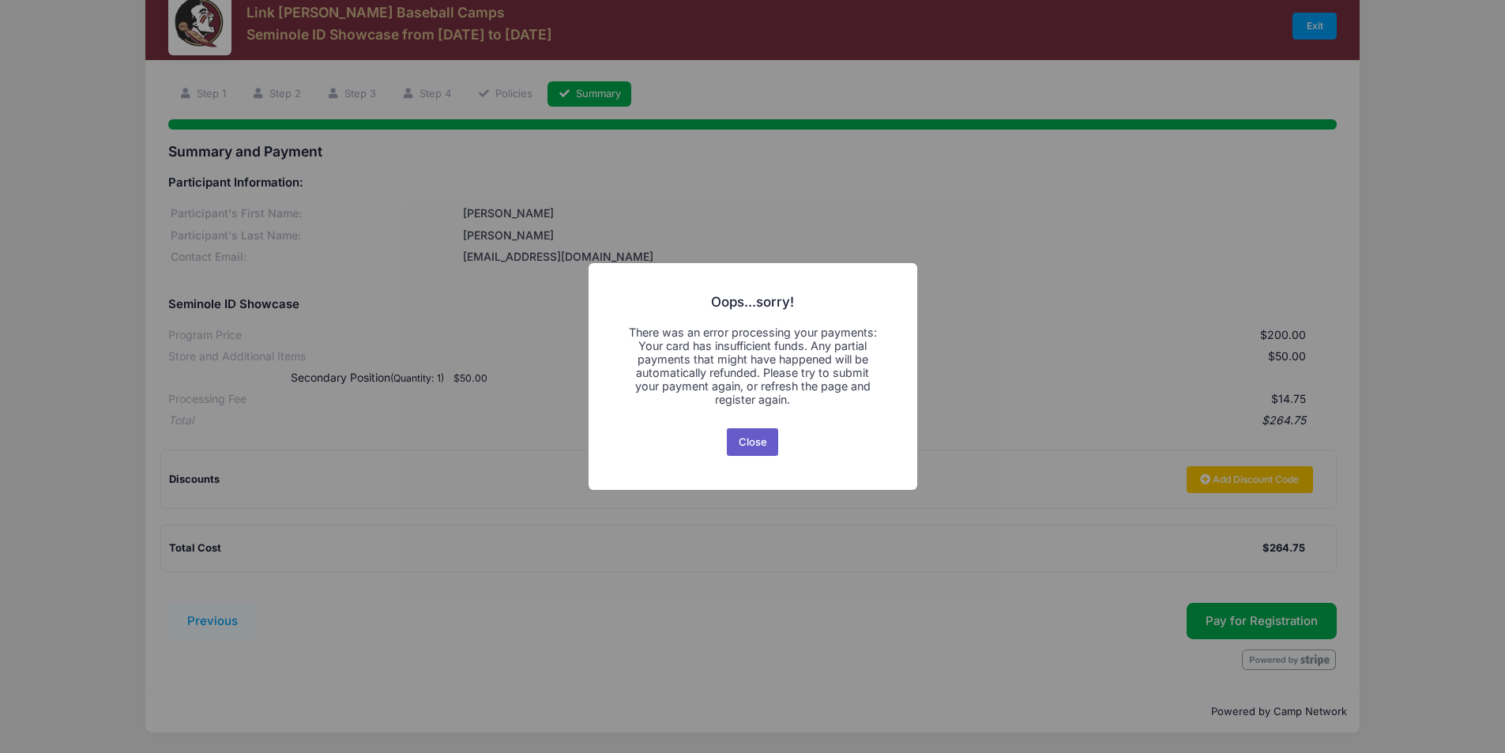
click at [745, 442] on button "Close" at bounding box center [752, 442] width 51 height 28
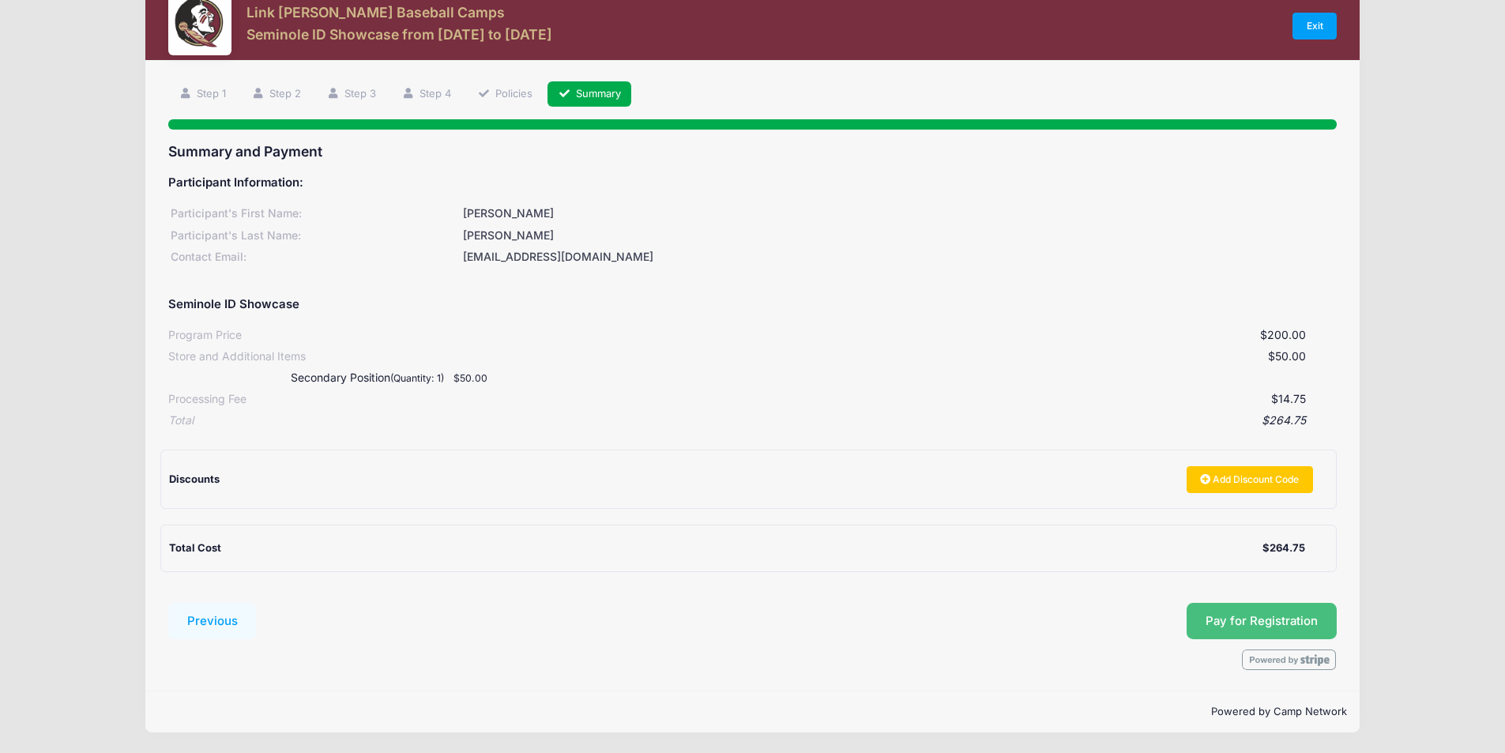
click at [1268, 617] on span "Pay for Registration" at bounding box center [1262, 621] width 112 height 14
